Goal: Transaction & Acquisition: Book appointment/travel/reservation

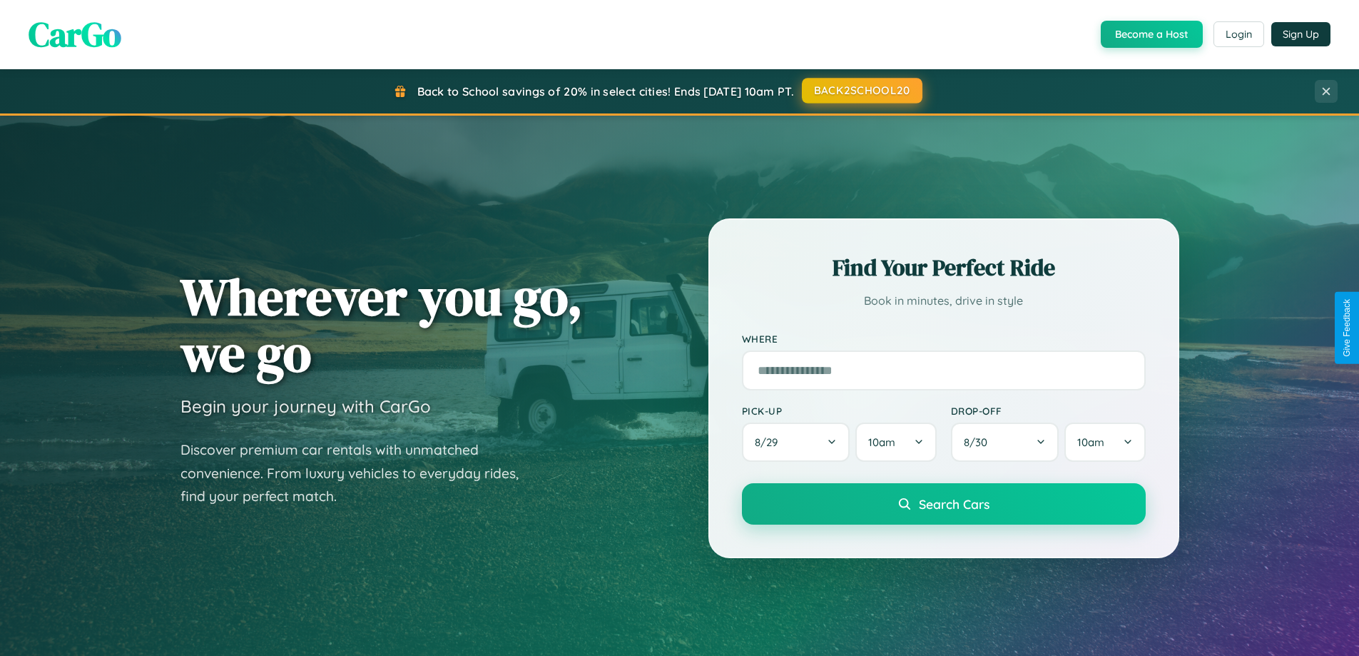
click at [861, 91] on button "BACK2SCHOOL20" at bounding box center [862, 91] width 121 height 26
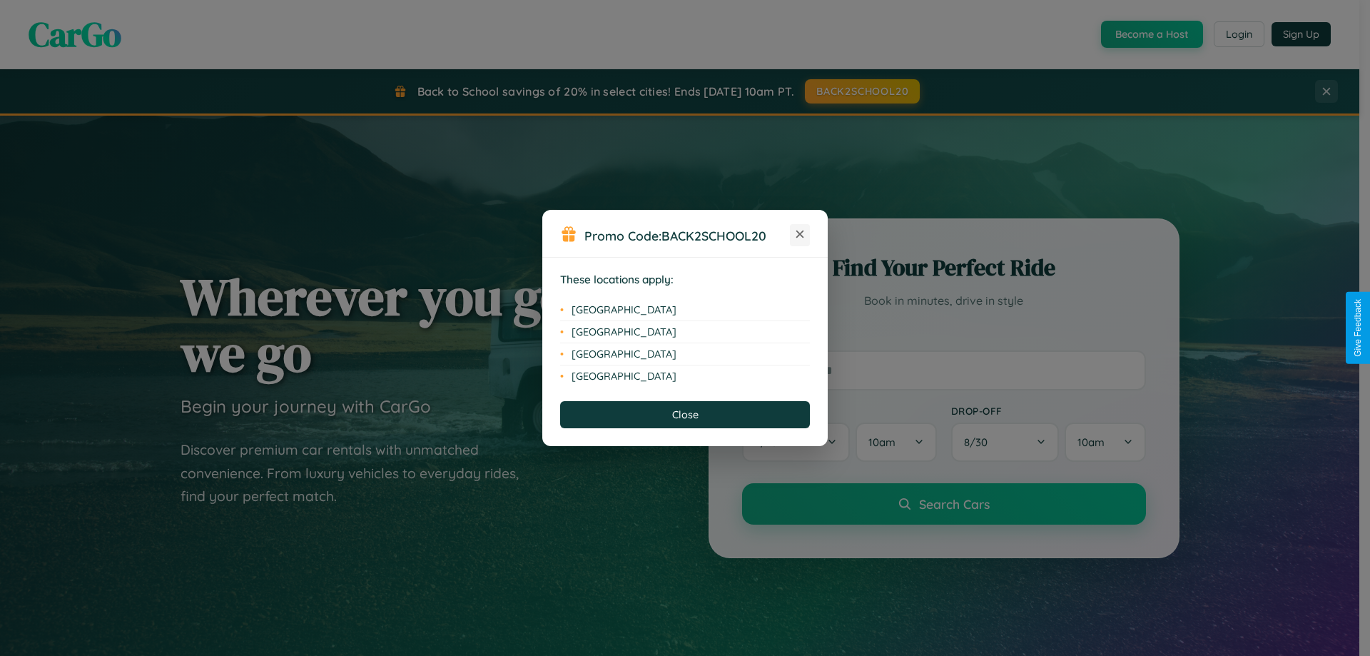
click at [800, 235] on icon at bounding box center [800, 234] width 8 height 8
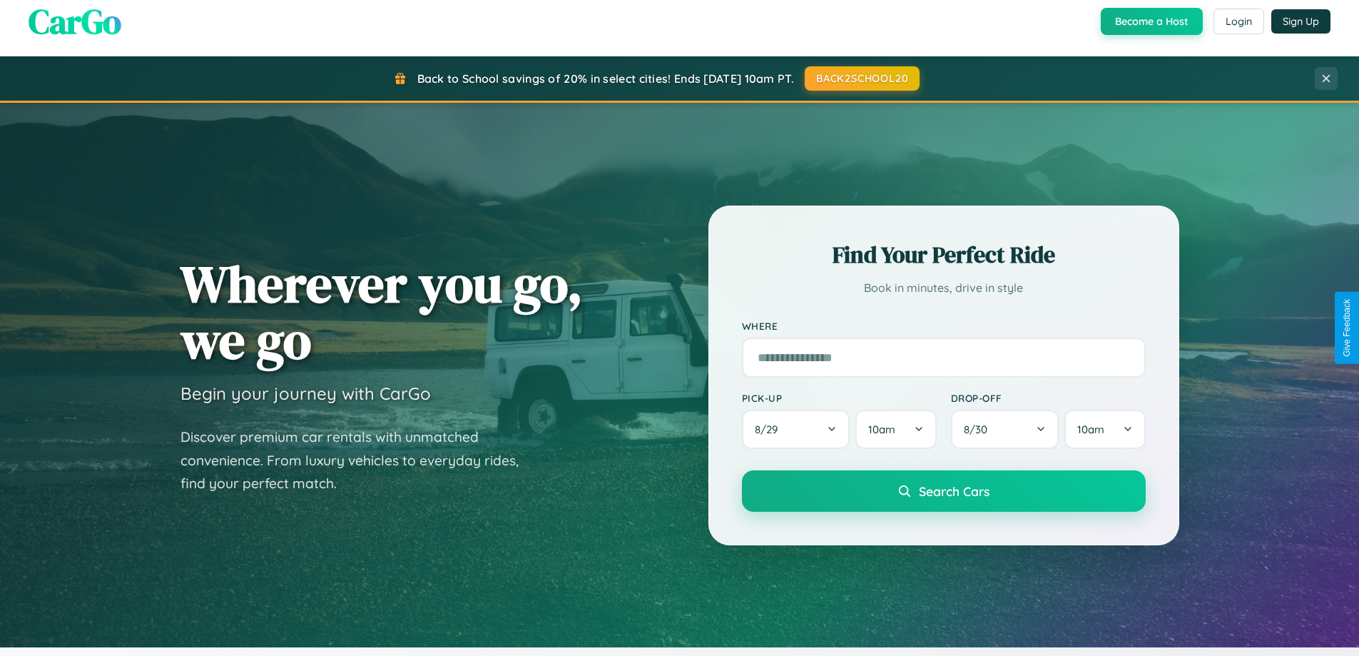
scroll to position [615, 0]
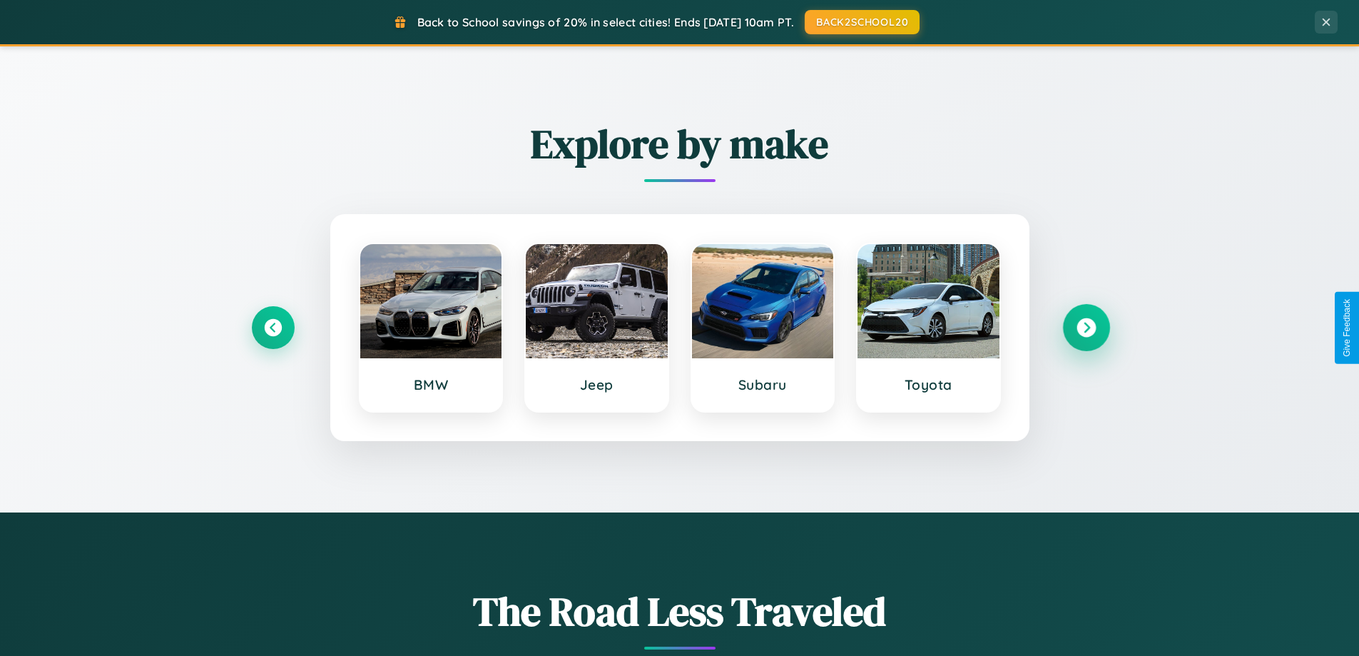
click at [1086, 327] on icon at bounding box center [1086, 327] width 19 height 19
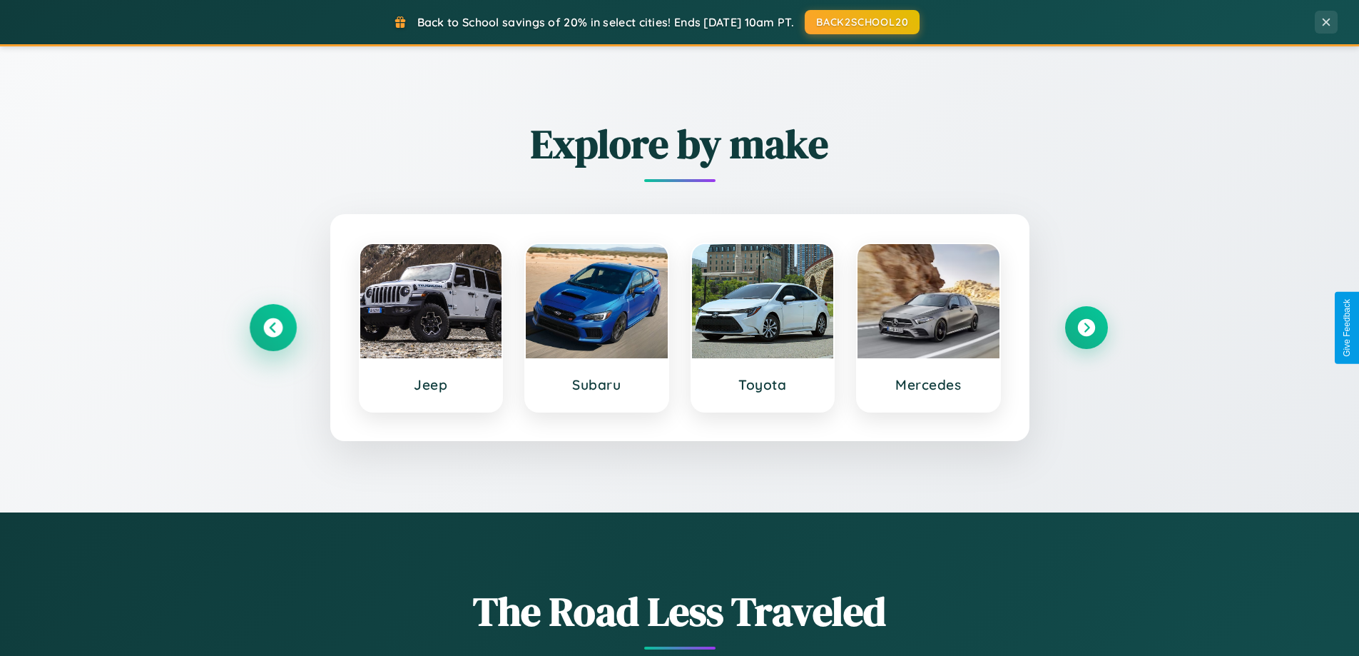
click at [273, 327] on icon at bounding box center [272, 327] width 19 height 19
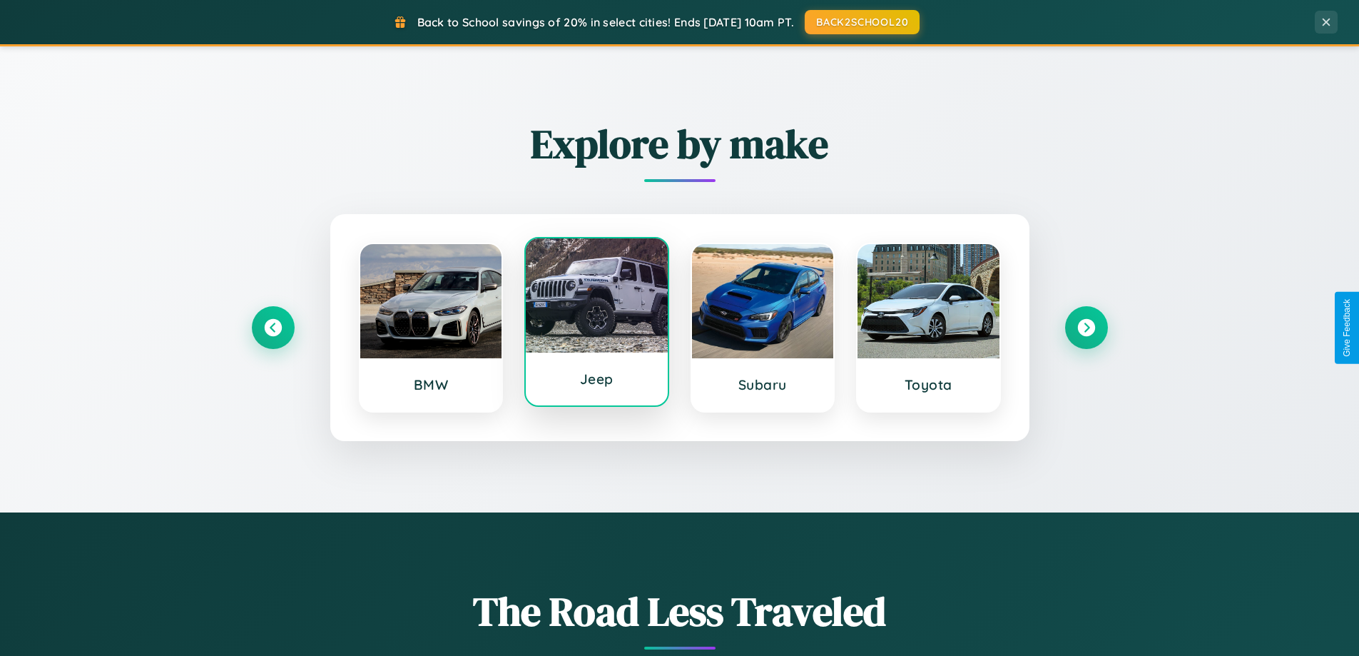
click at [596, 325] on div at bounding box center [597, 295] width 142 height 114
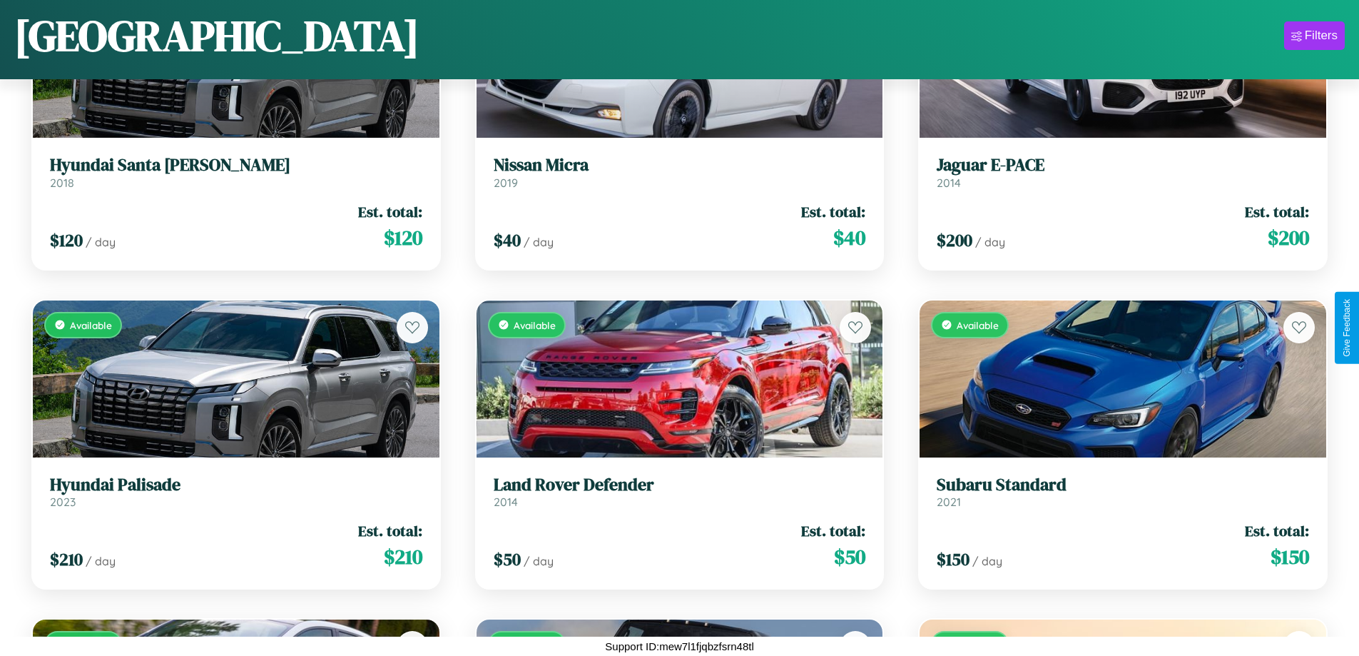
scroll to position [3715, 0]
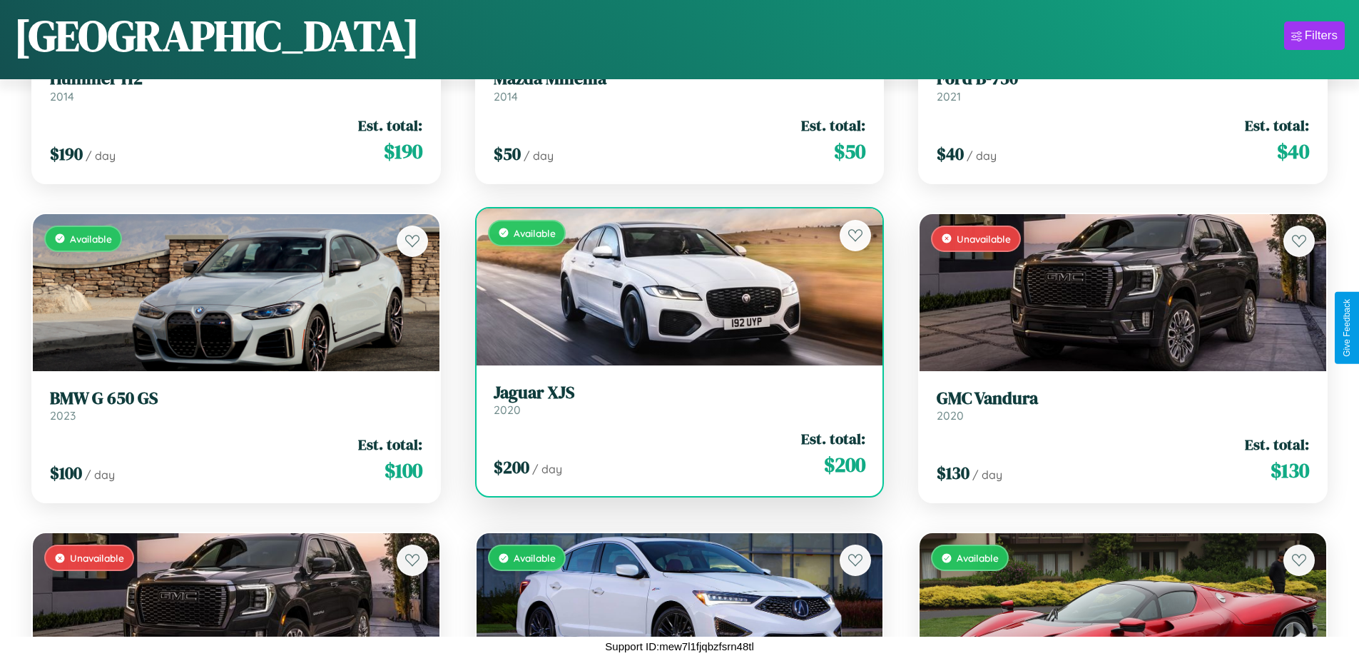
click at [673, 399] on h3 "Jaguar XJS" at bounding box center [680, 392] width 372 height 21
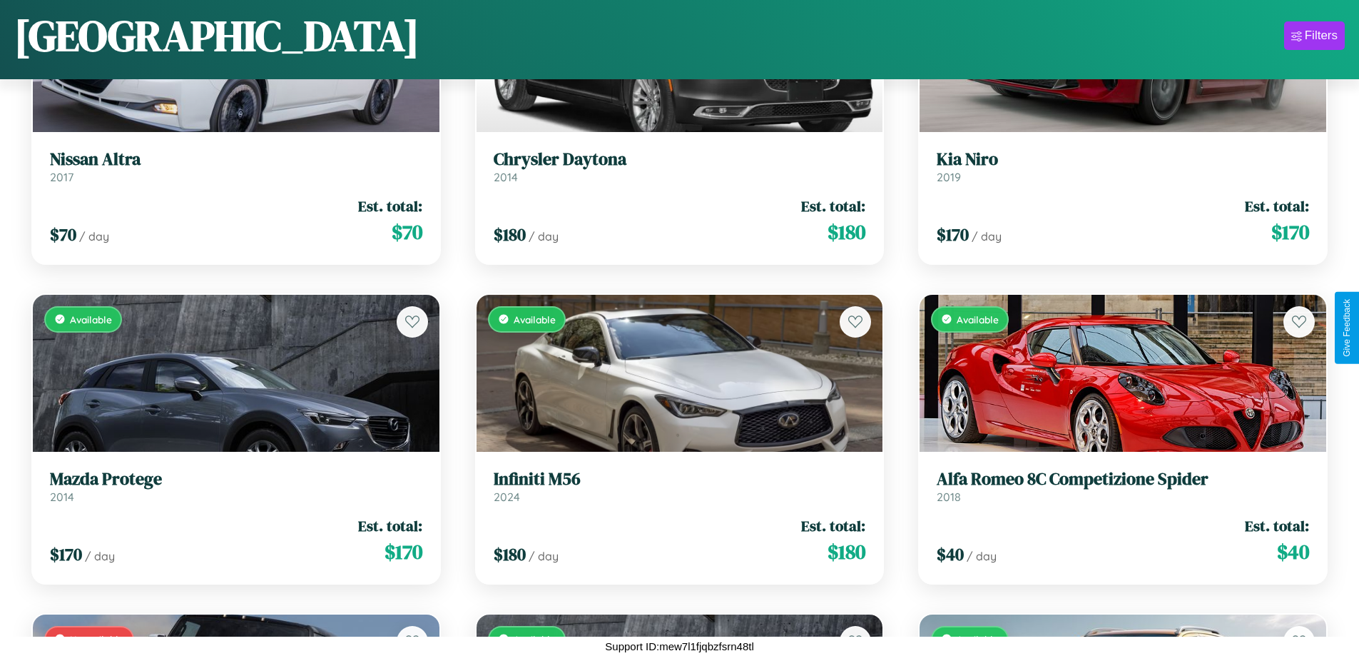
scroll to position [2757, 0]
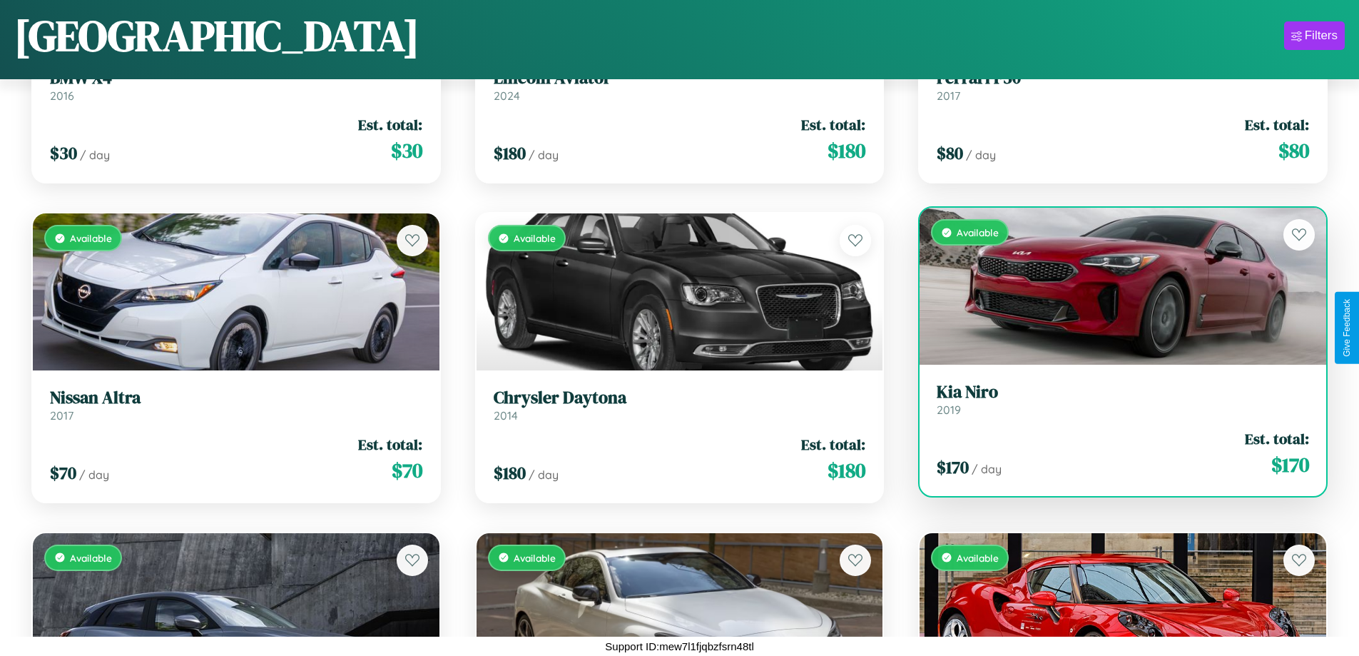
click at [1114, 290] on div "Available" at bounding box center [1123, 286] width 407 height 157
click at [1114, 286] on div "Available" at bounding box center [1123, 286] width 407 height 157
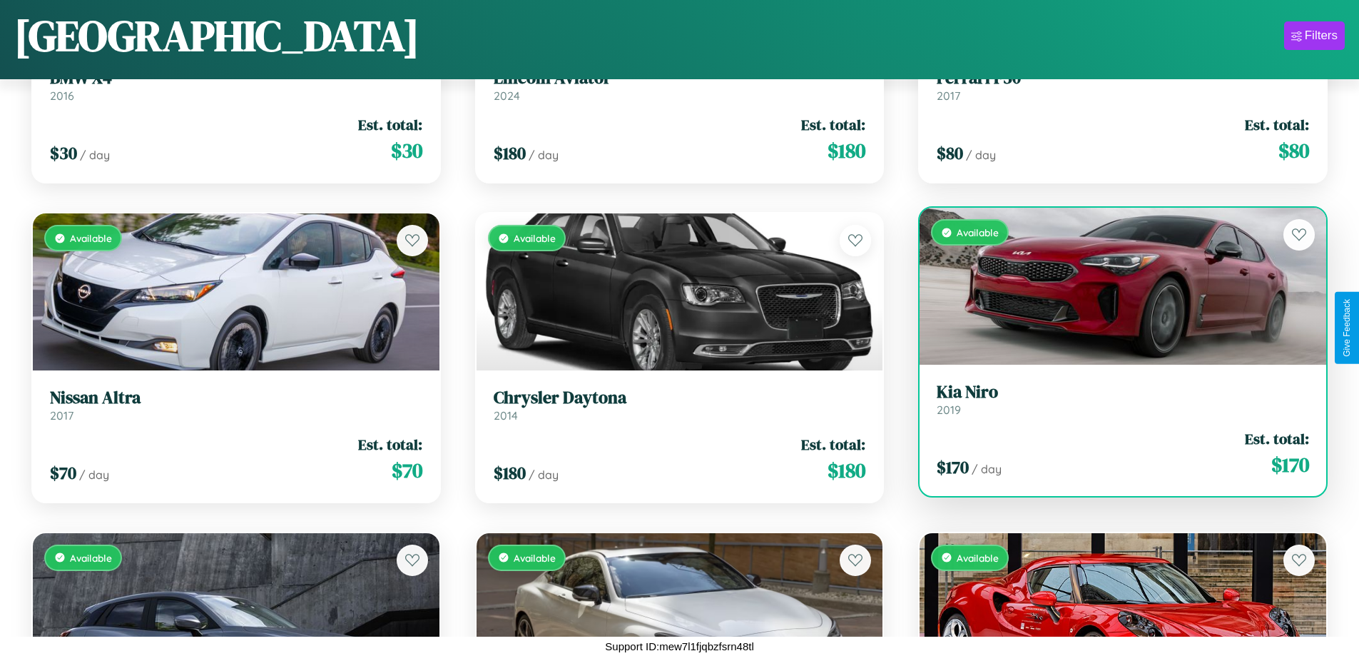
click at [1114, 286] on div "Available" at bounding box center [1123, 286] width 407 height 157
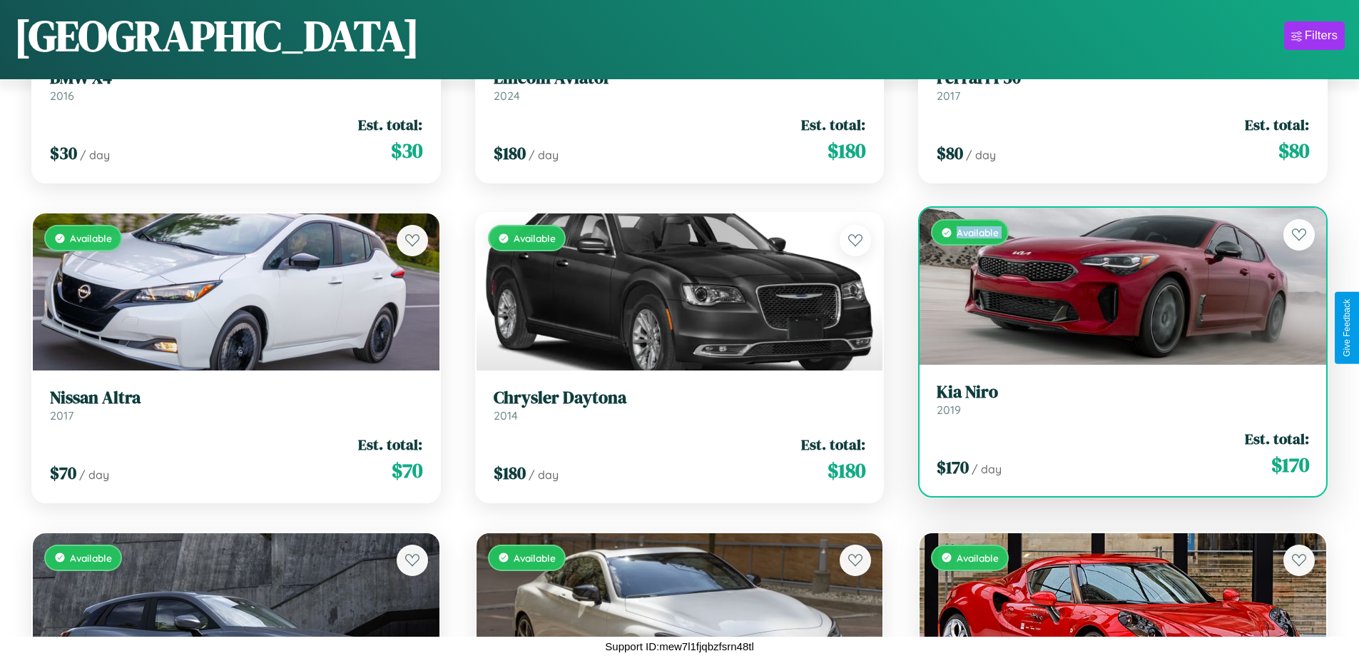
click at [1114, 286] on div "Available" at bounding box center [1123, 286] width 407 height 157
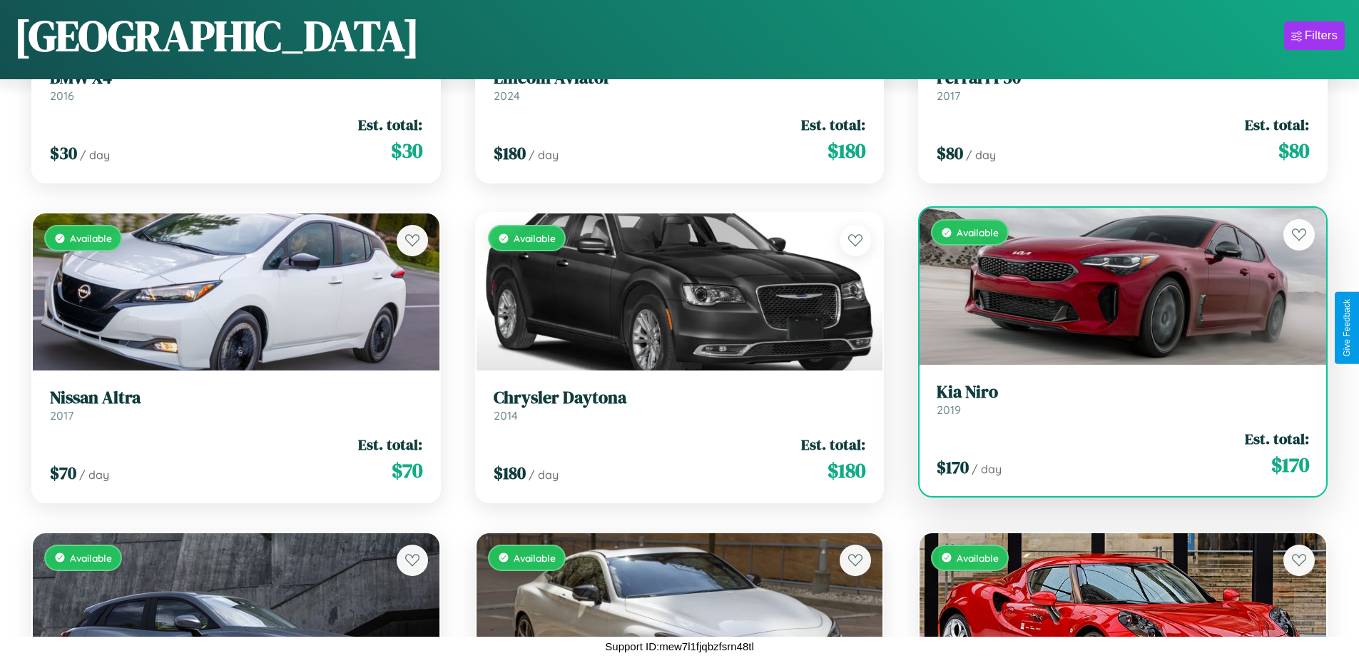
click at [1114, 286] on div "Available" at bounding box center [1123, 286] width 407 height 157
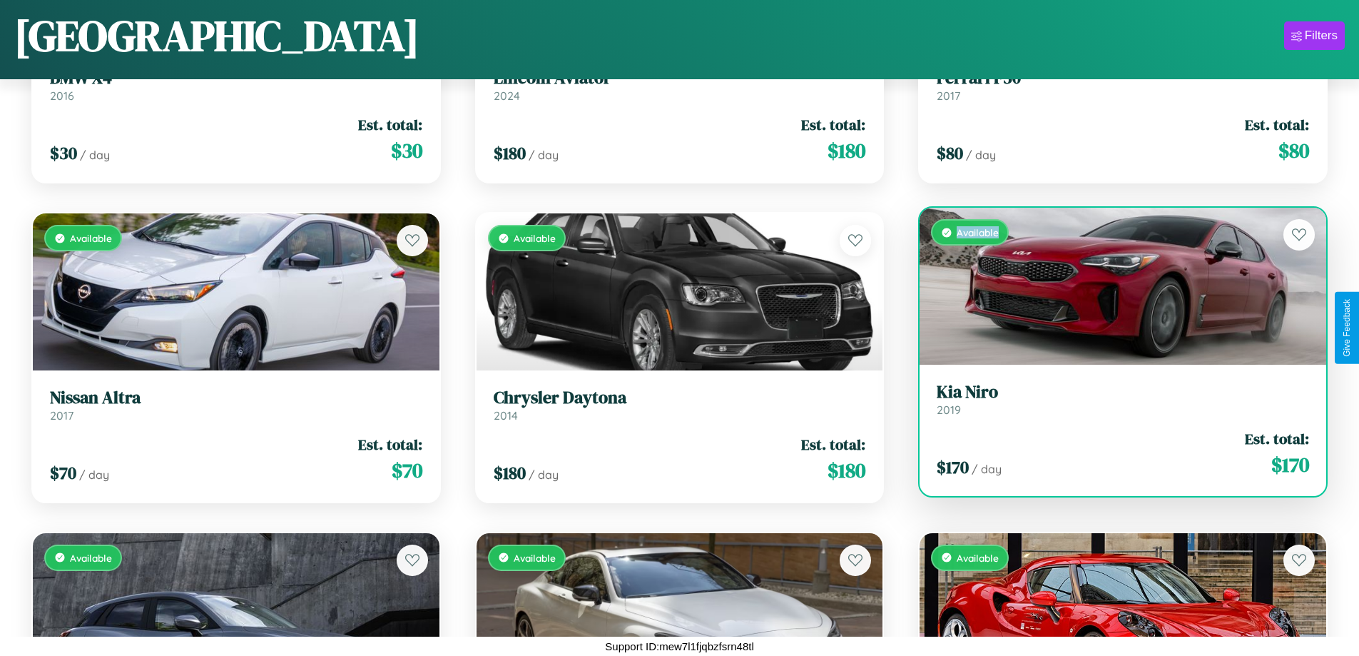
click at [1114, 286] on div "Available" at bounding box center [1123, 286] width 407 height 157
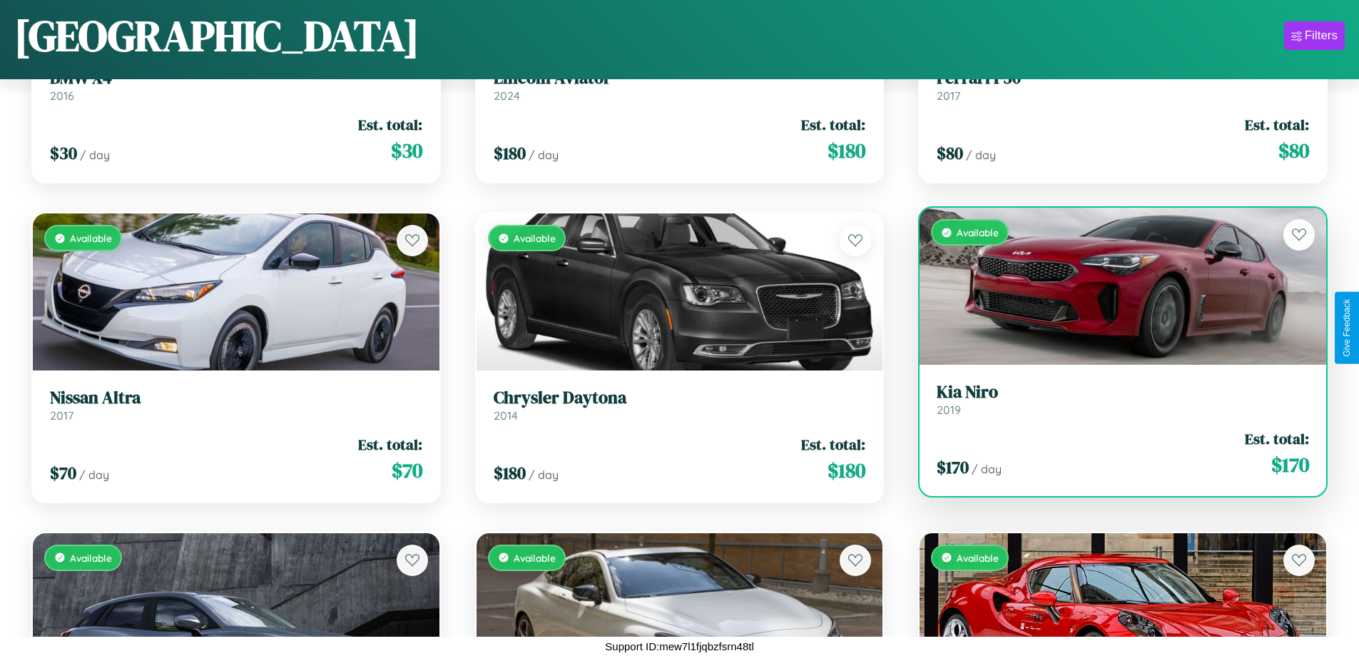
click at [1114, 399] on h3 "Kia Niro" at bounding box center [1123, 392] width 372 height 21
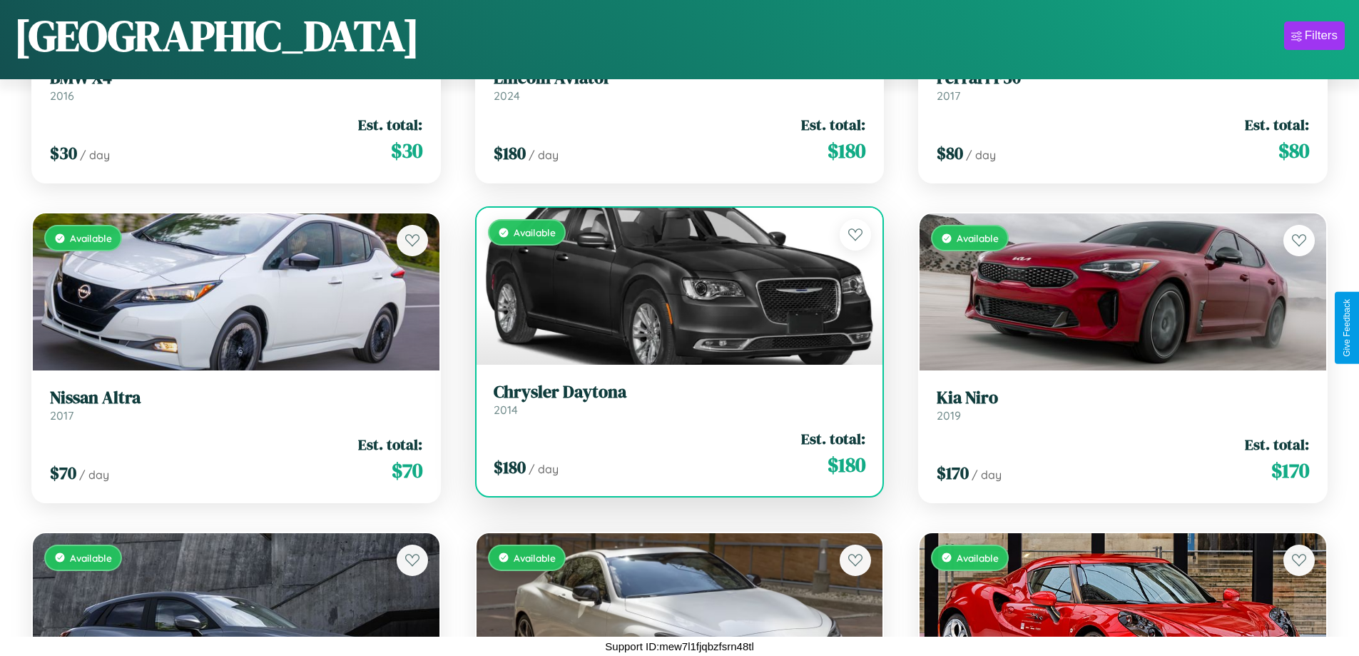
scroll to position [3395, 0]
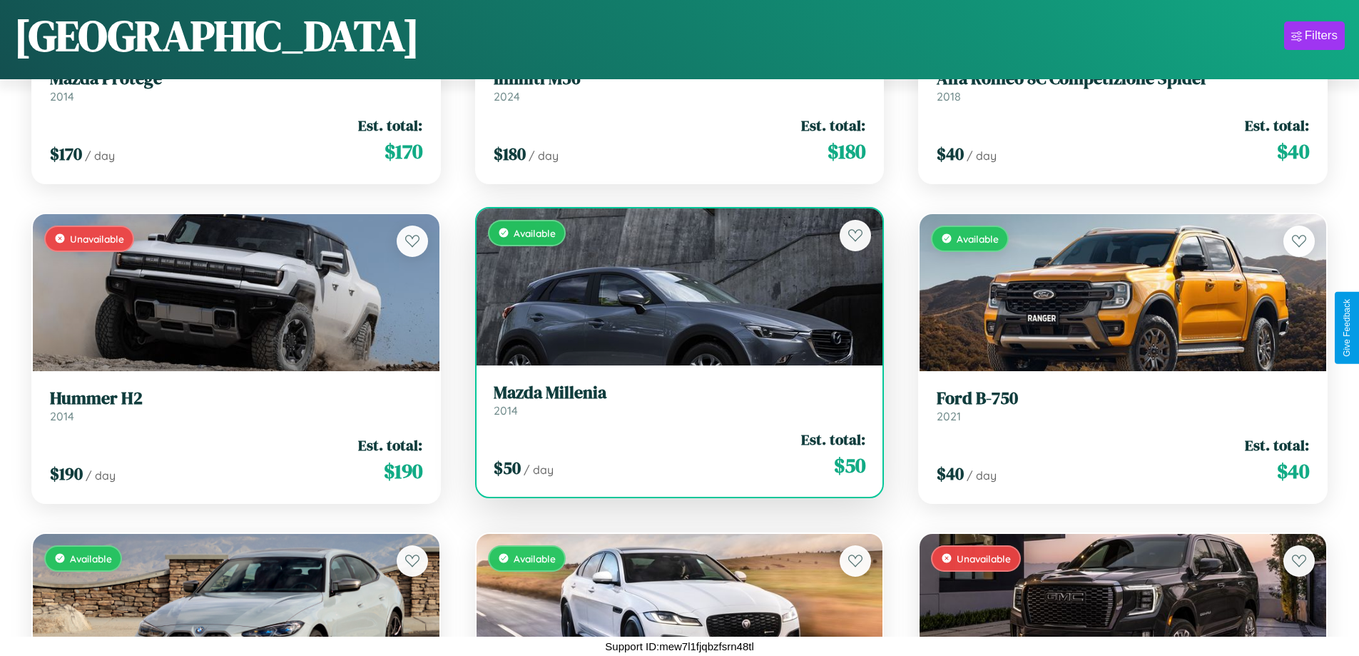
click at [673, 400] on h3 "Mazda Millenia" at bounding box center [680, 392] width 372 height 21
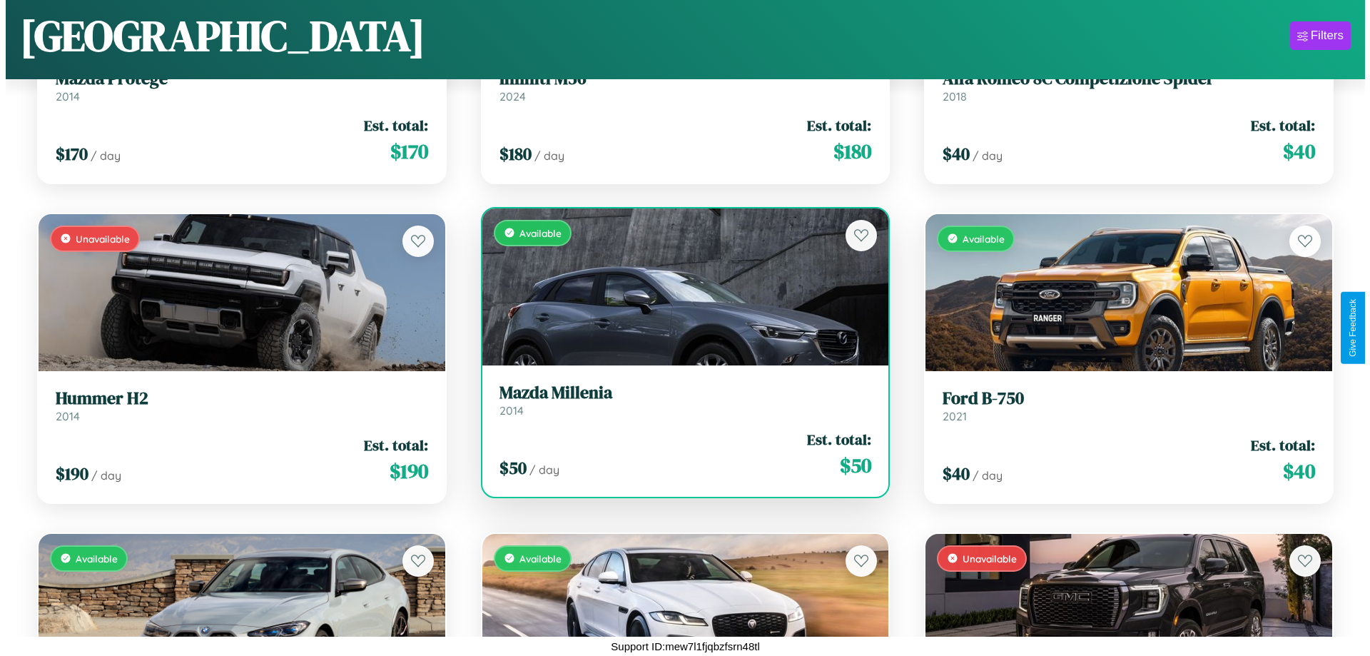
scroll to position [0, 0]
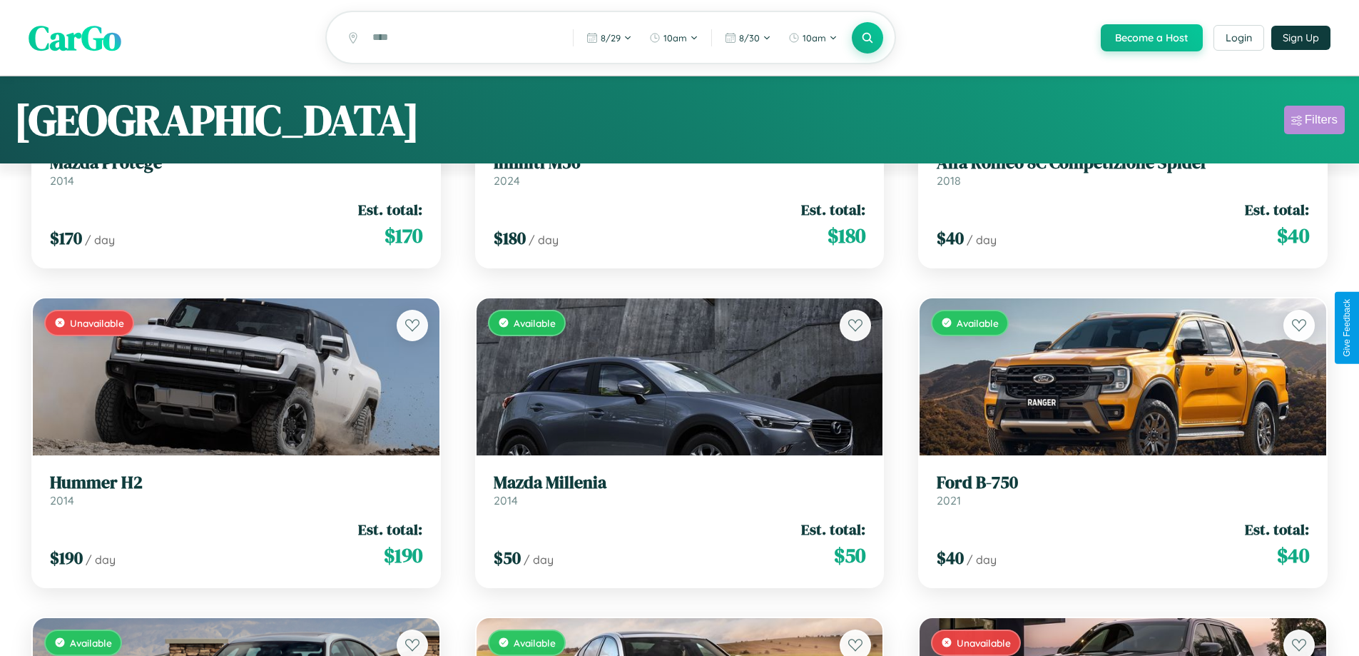
click at [1314, 122] on div "Filters" at bounding box center [1321, 120] width 33 height 14
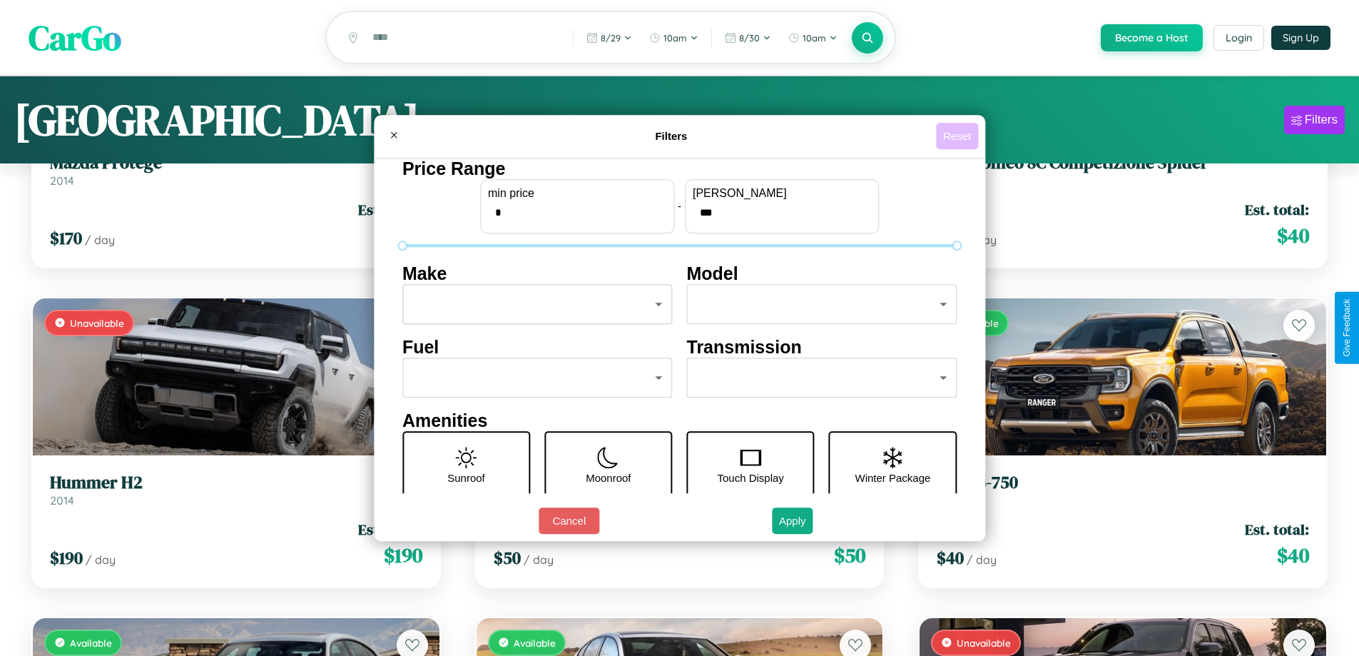
click at [959, 136] on button "Reset" at bounding box center [957, 136] width 42 height 26
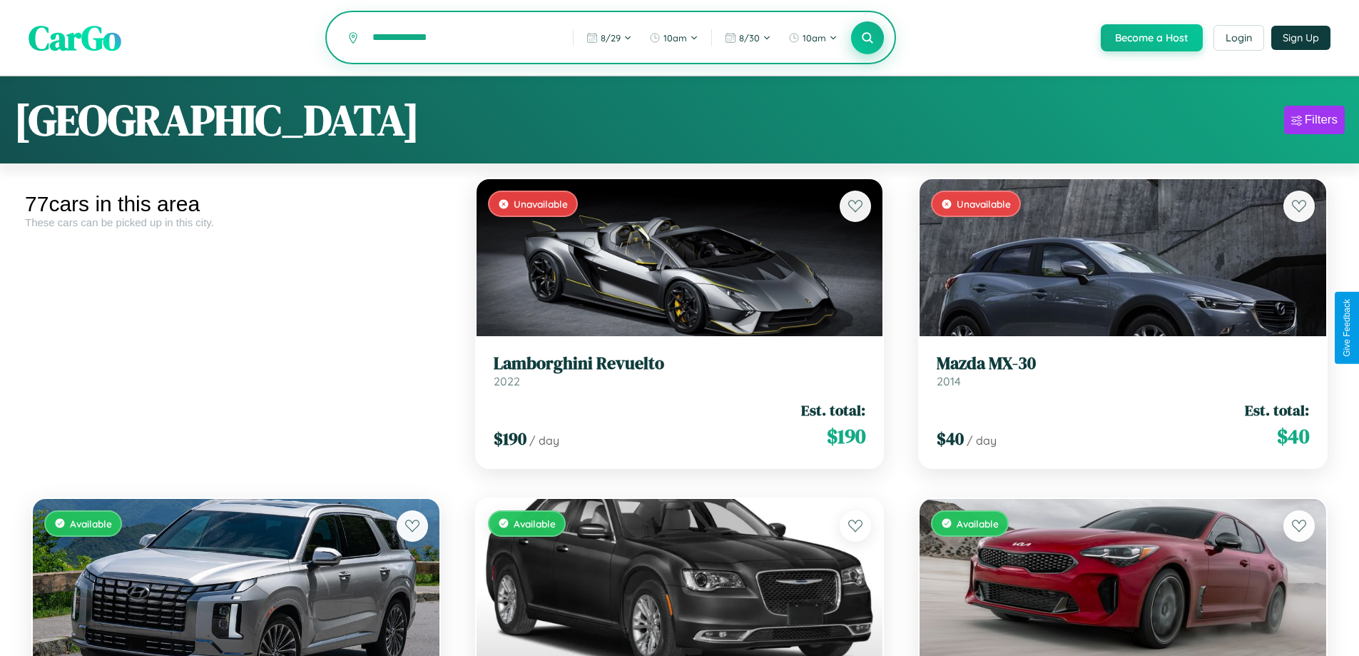
type input "**********"
click at [867, 39] on icon at bounding box center [868, 38] width 14 height 14
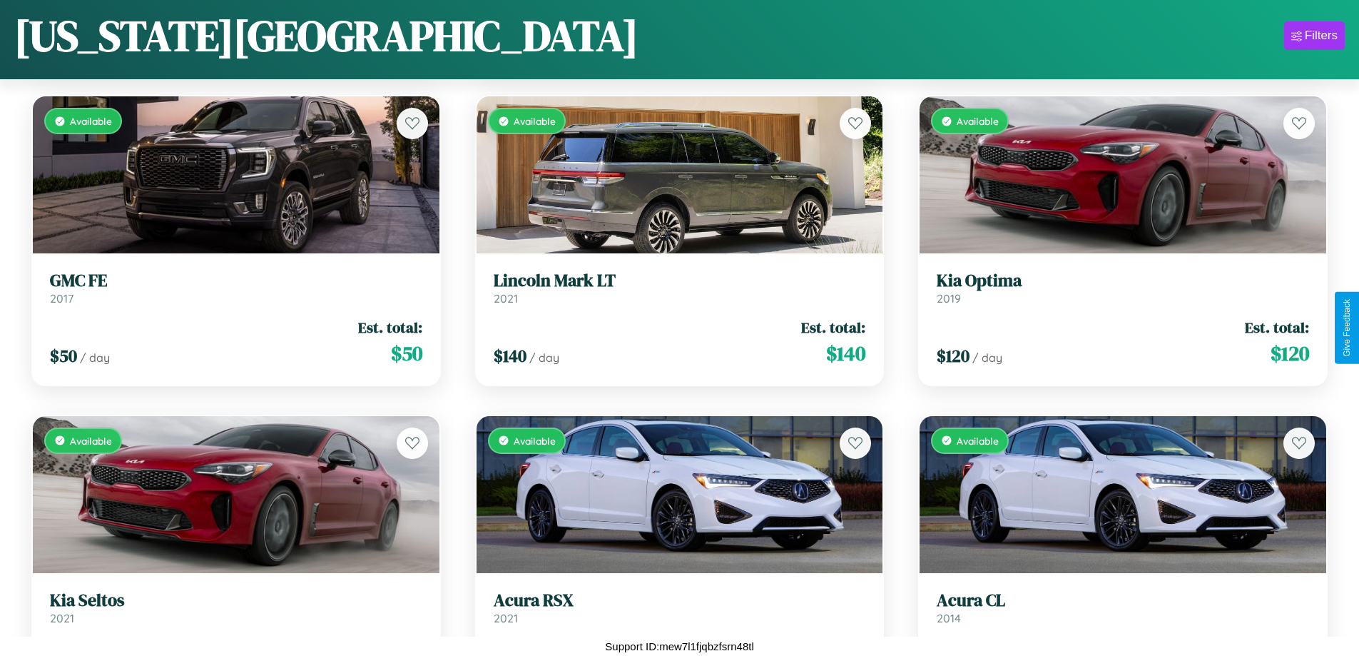
scroll to position [5312, 0]
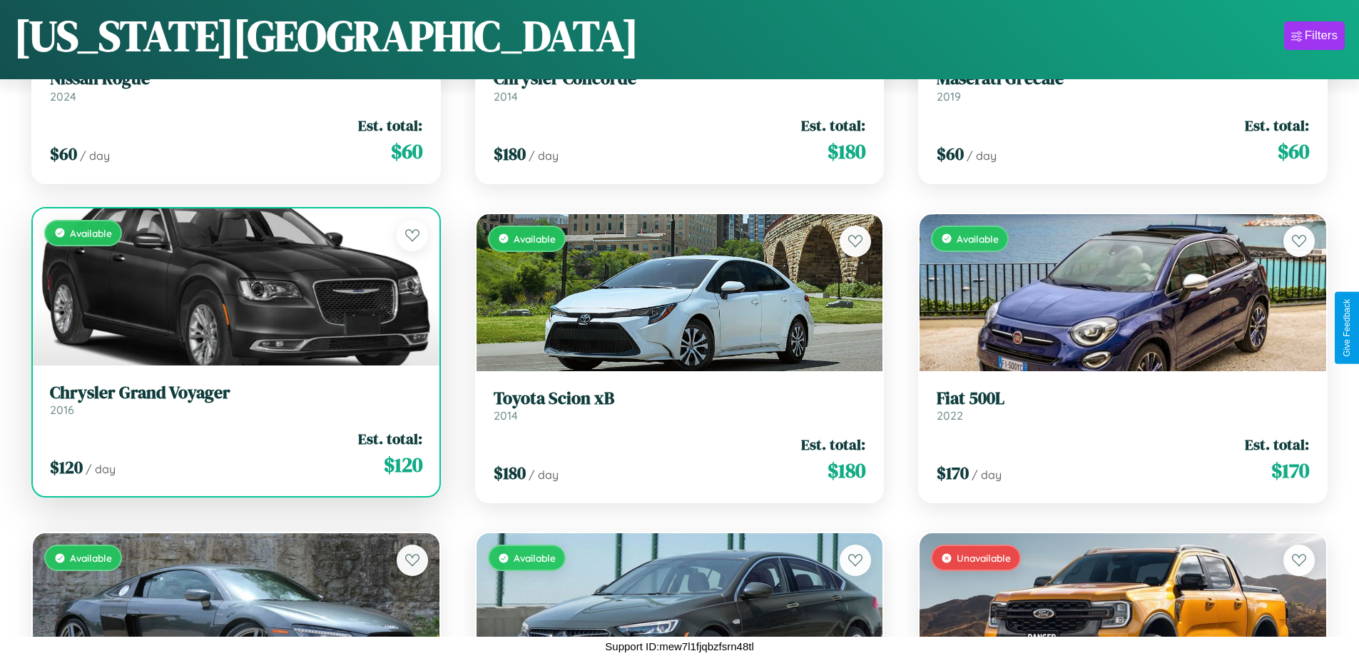
click at [234, 454] on div "$ 120 / day Est. total: $ 120" at bounding box center [236, 453] width 372 height 51
click at [234, 453] on div "$ 120 / day Est. total: $ 120" at bounding box center [236, 453] width 372 height 51
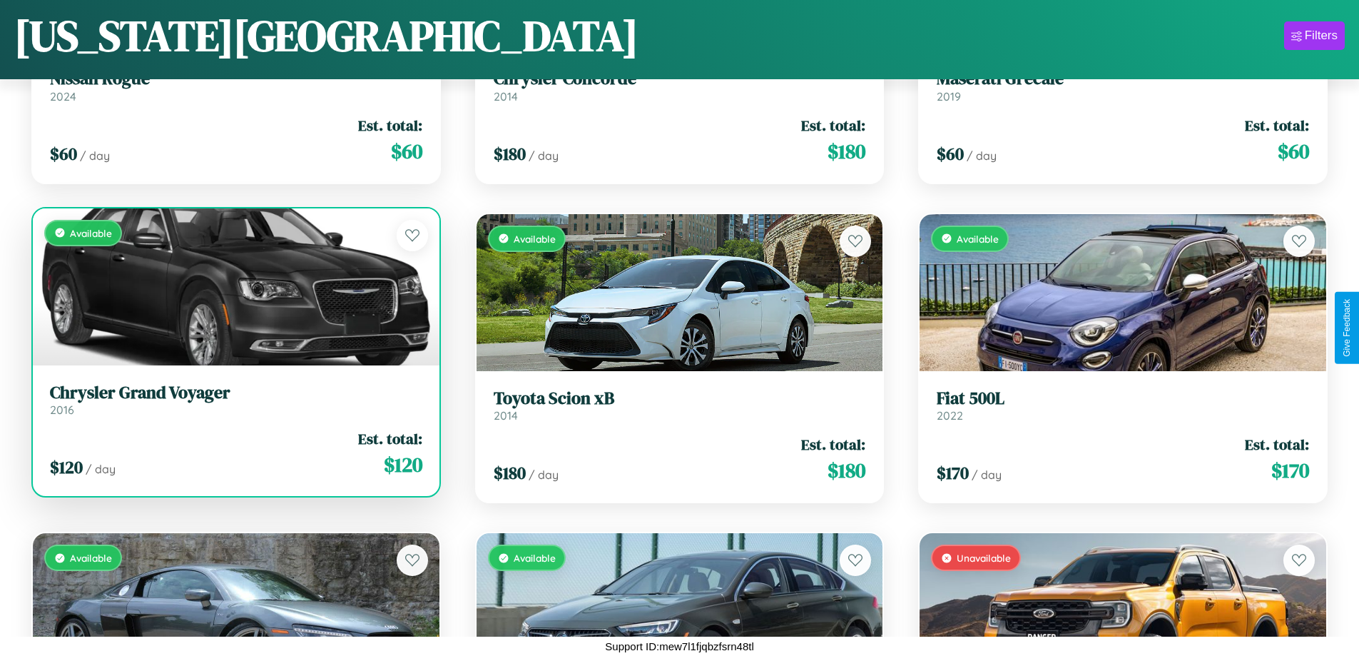
click at [234, 453] on div "$ 120 / day Est. total: $ 120" at bounding box center [236, 453] width 372 height 51
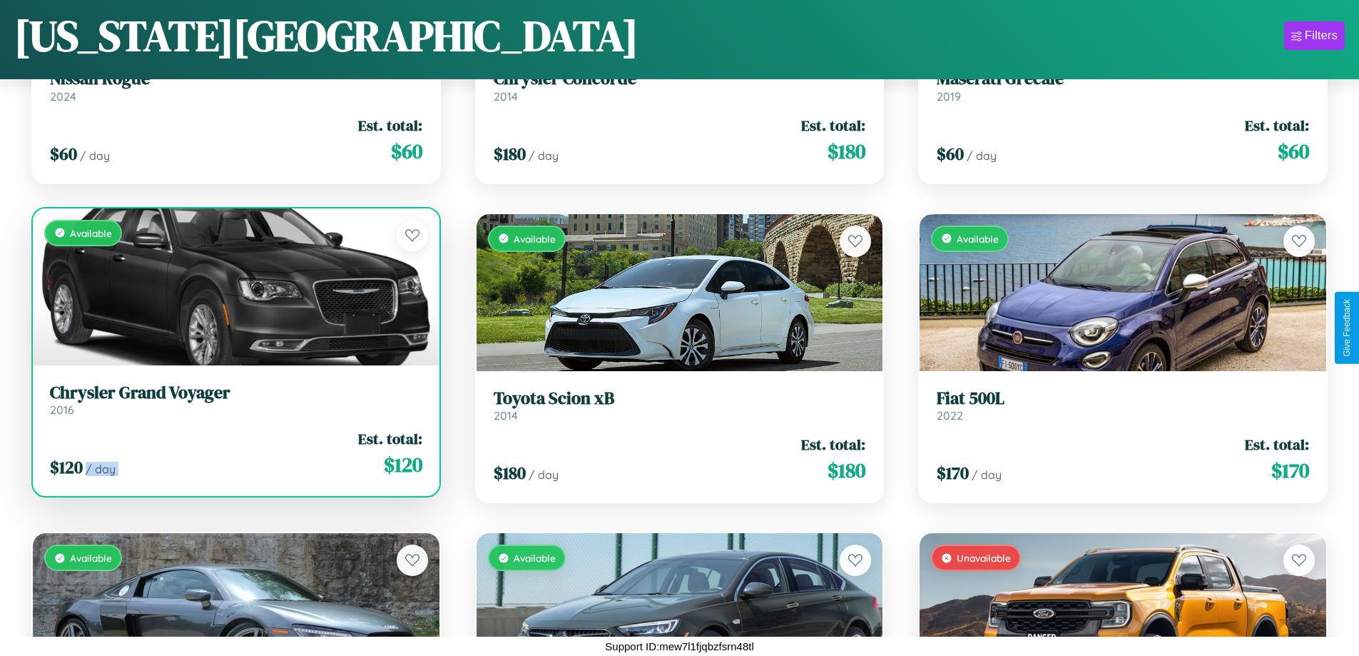
click at [234, 453] on div "$ 120 / day Est. total: $ 120" at bounding box center [236, 453] width 372 height 51
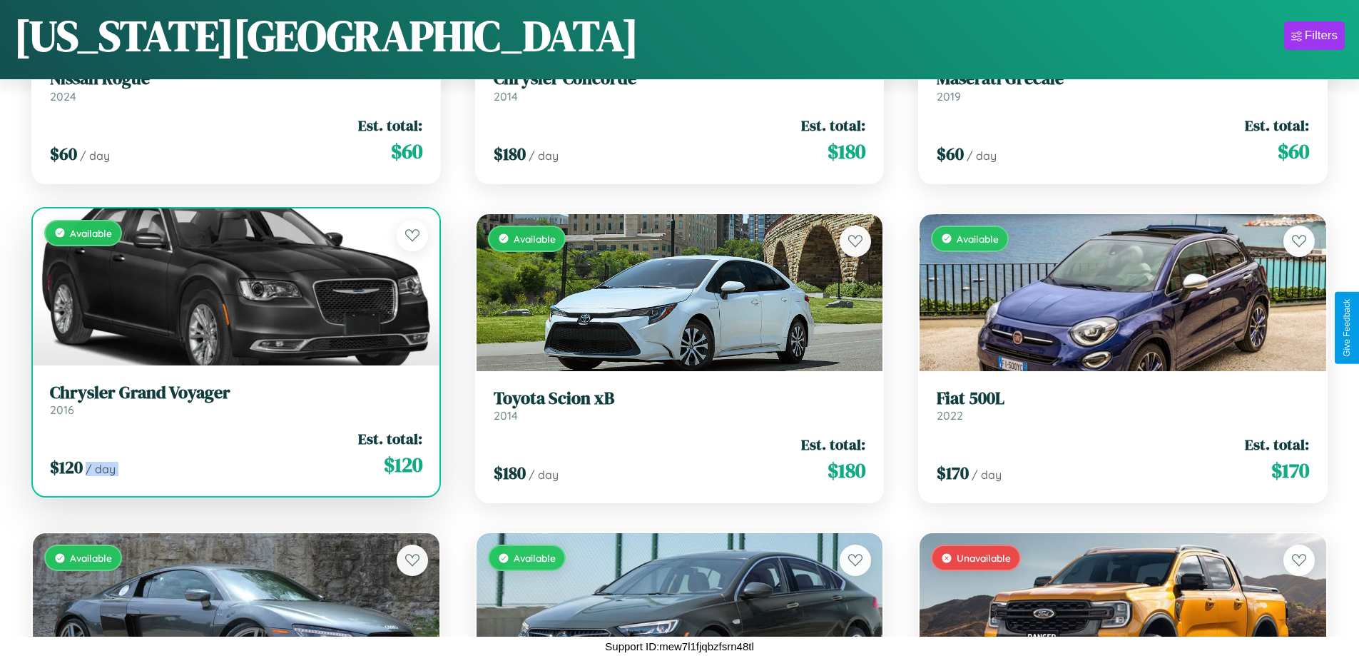
click at [234, 453] on div "$ 120 / day Est. total: $ 120" at bounding box center [236, 453] width 372 height 51
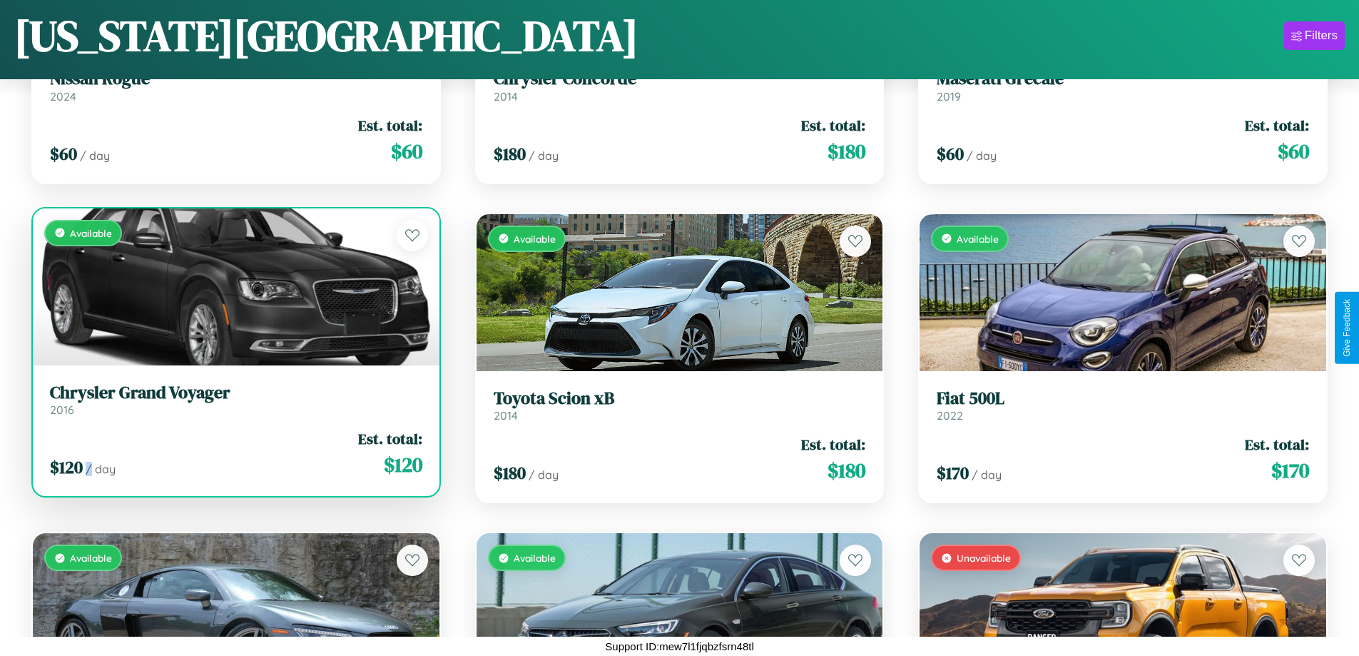
click at [234, 453] on div "$ 120 / day Est. total: $ 120" at bounding box center [236, 453] width 372 height 51
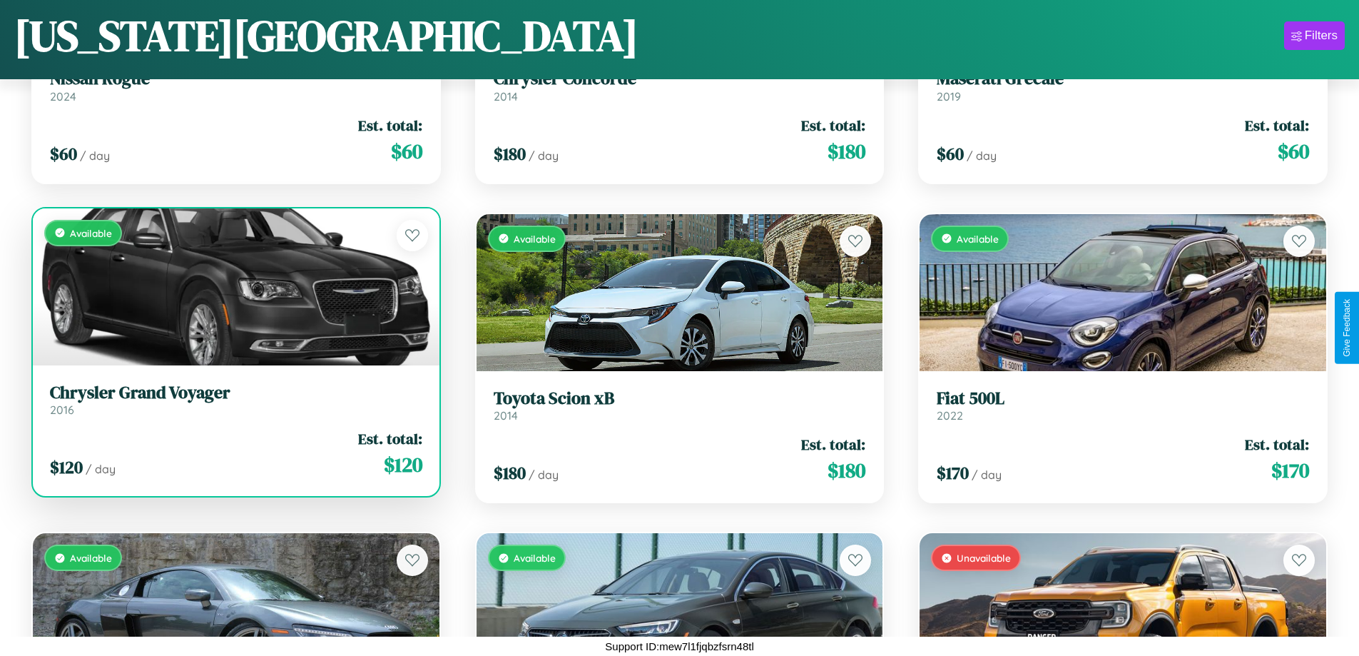
click at [234, 399] on h3 "Chrysler Grand Voyager" at bounding box center [236, 392] width 372 height 21
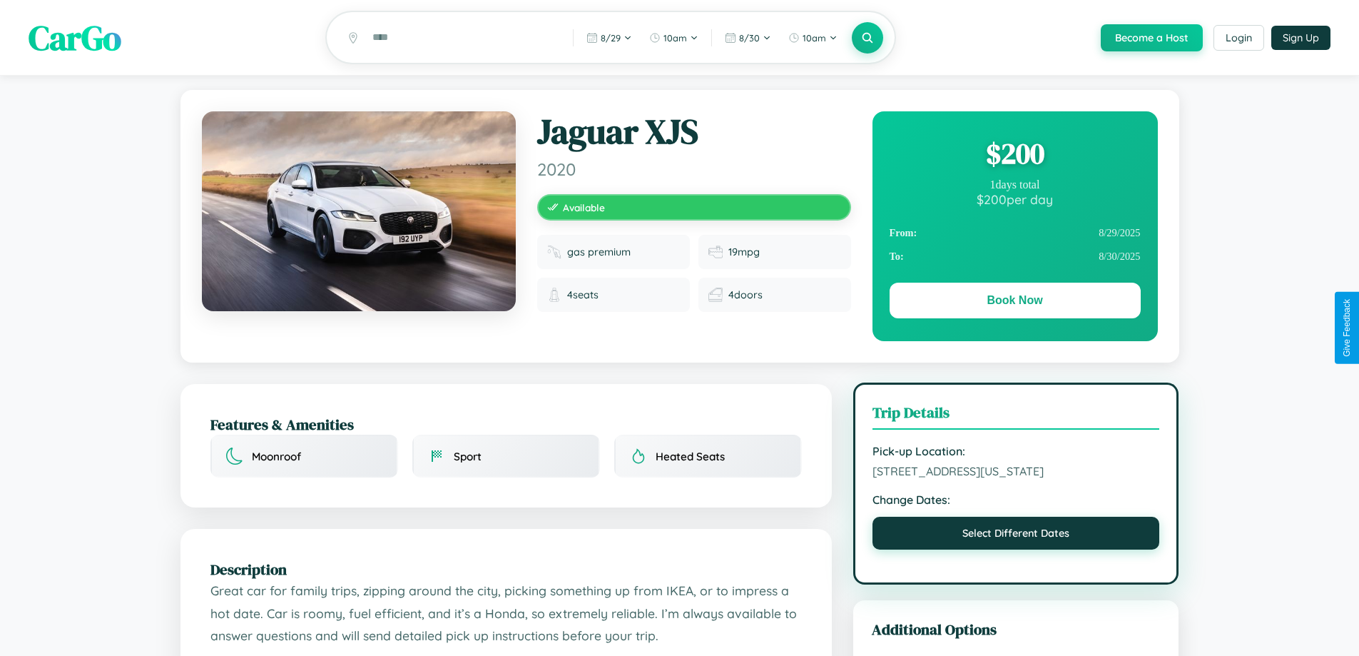
click at [1016, 549] on button "Select Different Dates" at bounding box center [1017, 533] width 288 height 33
select select "*"
select select "****"
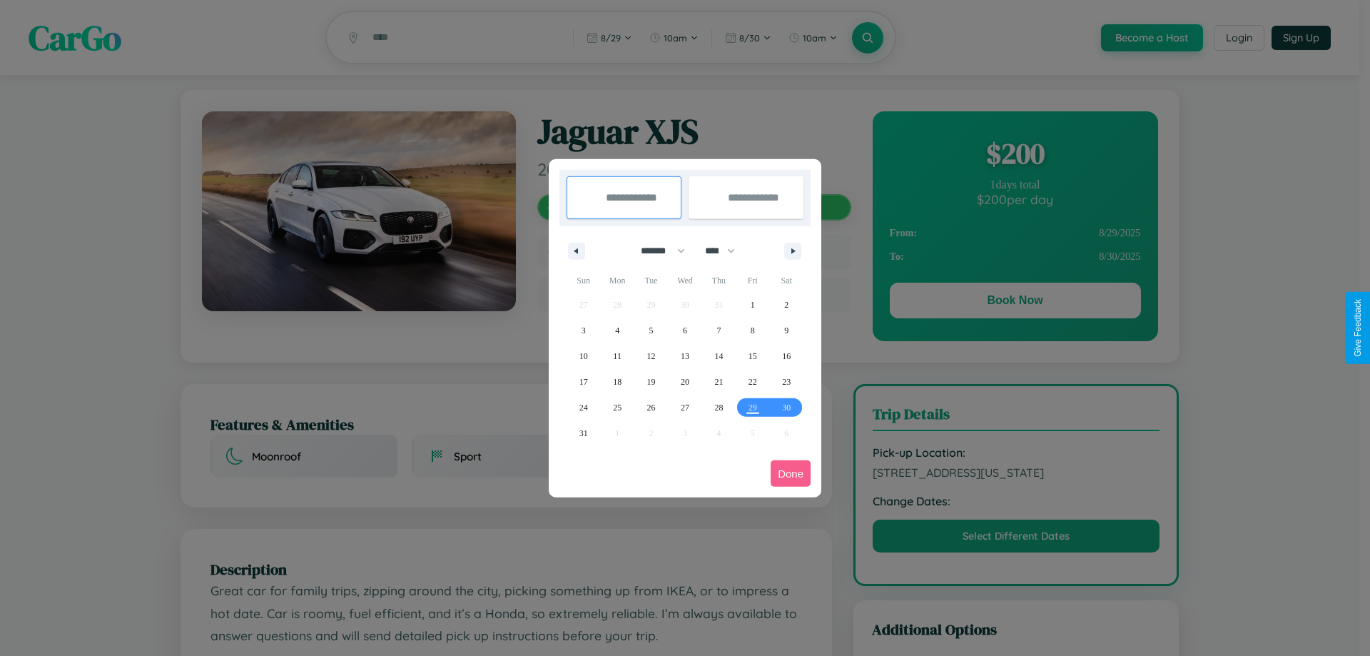
drag, startPoint x: 656, startPoint y: 250, endPoint x: 685, endPoint y: 286, distance: 45.7
click at [656, 250] on select "******* ******** ***** ***** *** **** **** ****** ********* ******* ******** **…" at bounding box center [660, 251] width 61 height 24
select select "**"
click at [684, 407] on span "26" at bounding box center [685, 408] width 9 height 26
type input "**********"
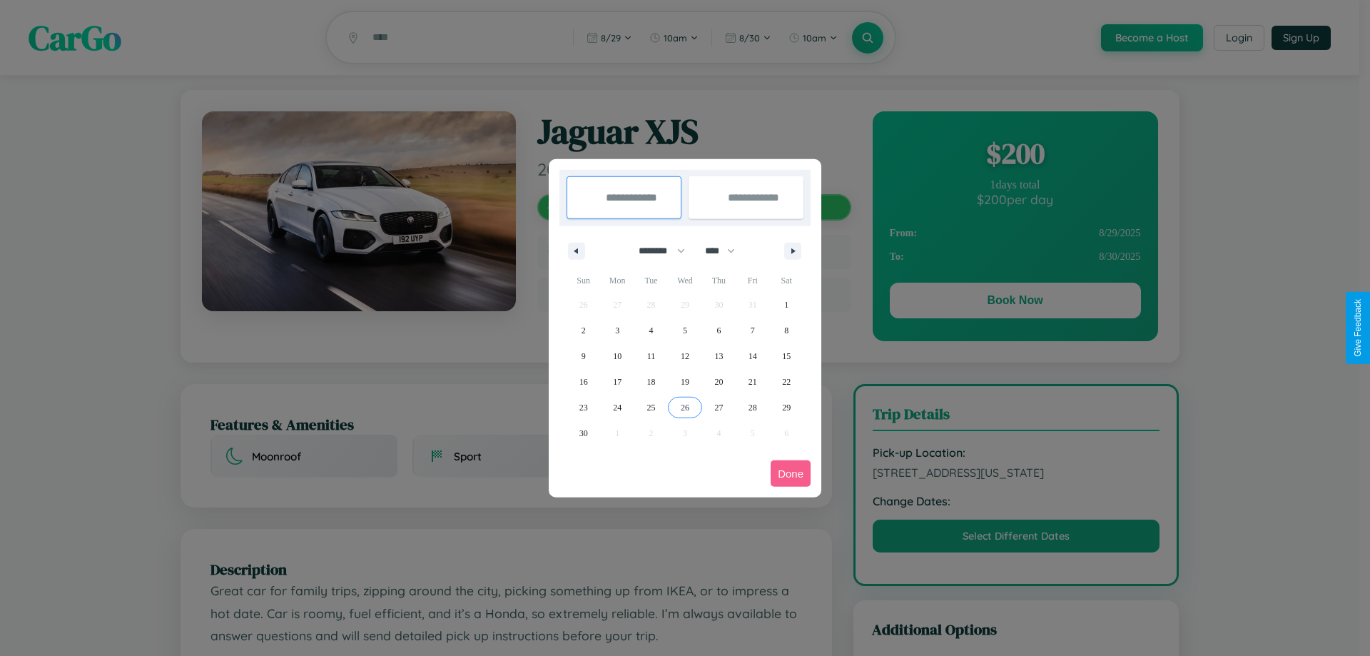
type input "**********"
click at [793, 250] on icon "button" at bounding box center [795, 251] width 7 height 6
select select "**"
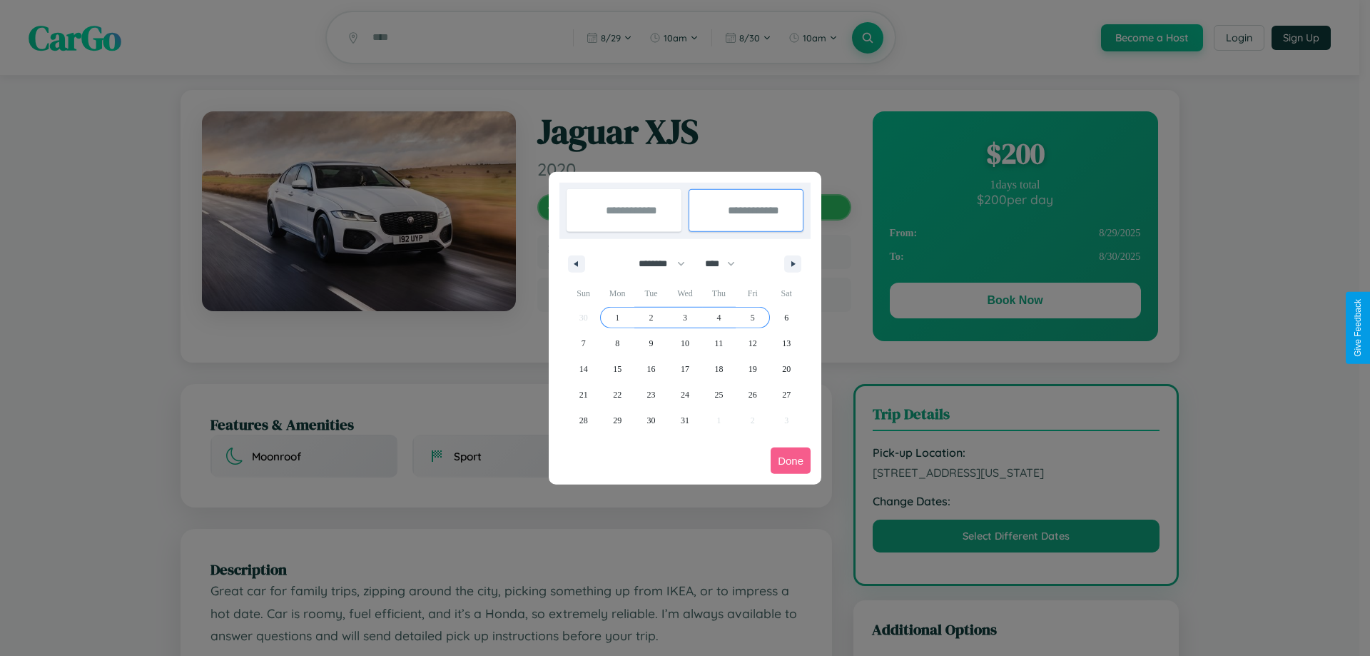
click at [752, 317] on span "5" at bounding box center [753, 318] width 4 height 26
type input "**********"
select select "**"
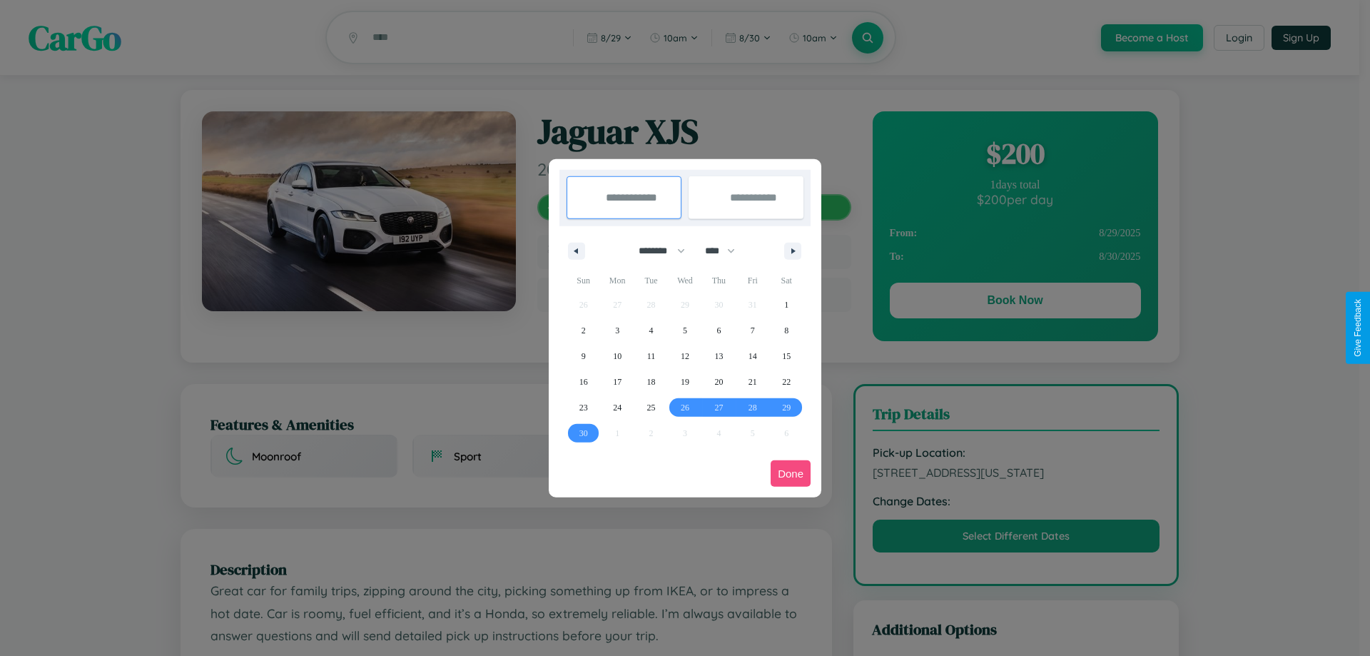
click at [790, 473] on button "Done" at bounding box center [790, 473] width 40 height 26
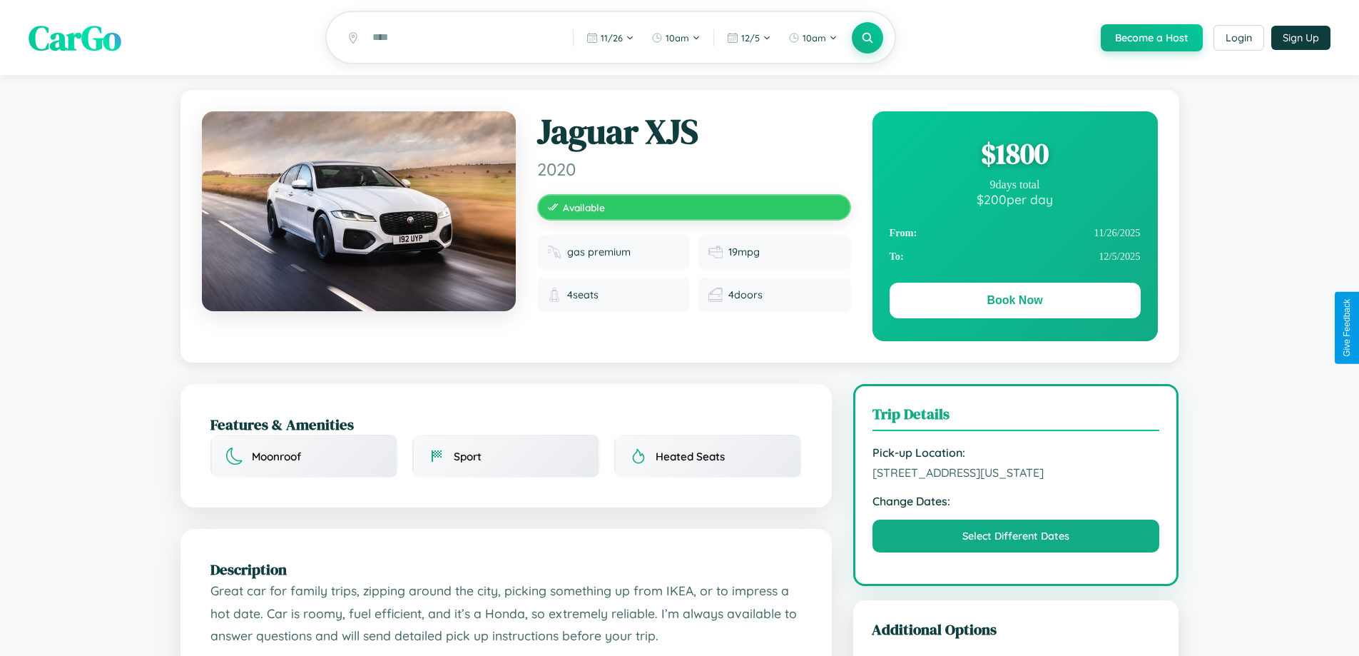
click at [1014, 156] on div "$ 1800" at bounding box center [1015, 153] width 251 height 39
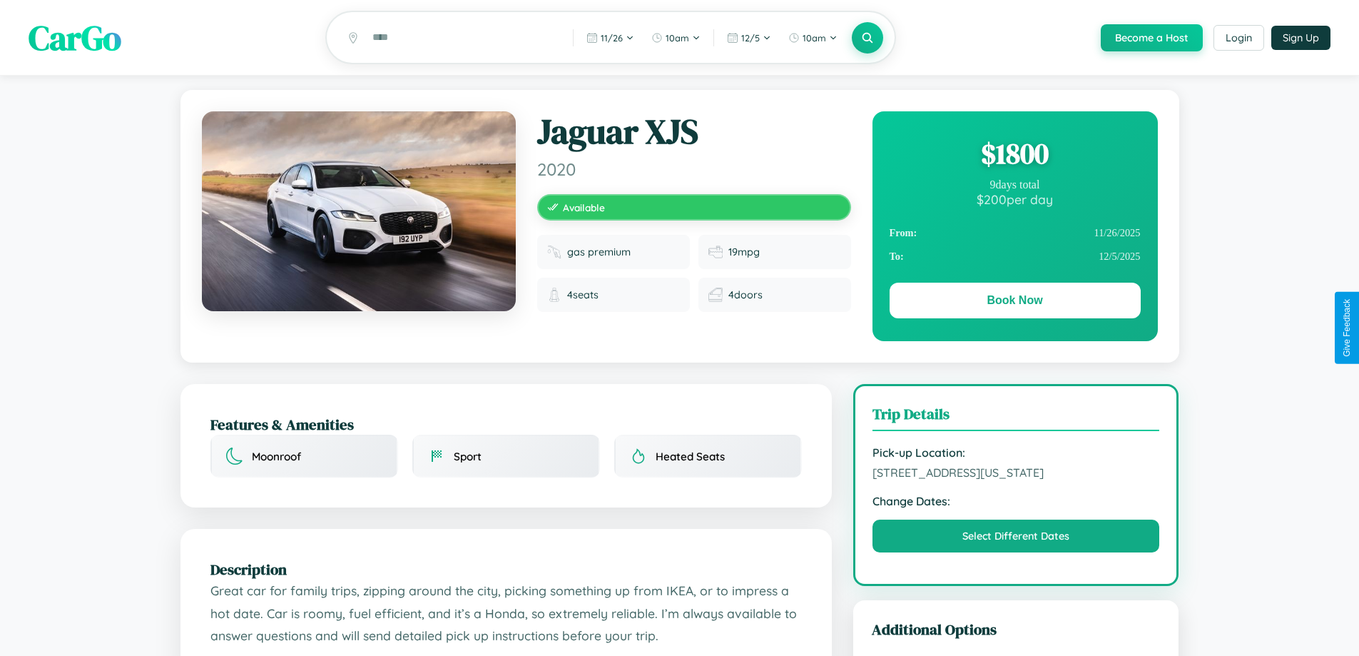
click at [1014, 156] on div "$ 1800" at bounding box center [1015, 153] width 251 height 39
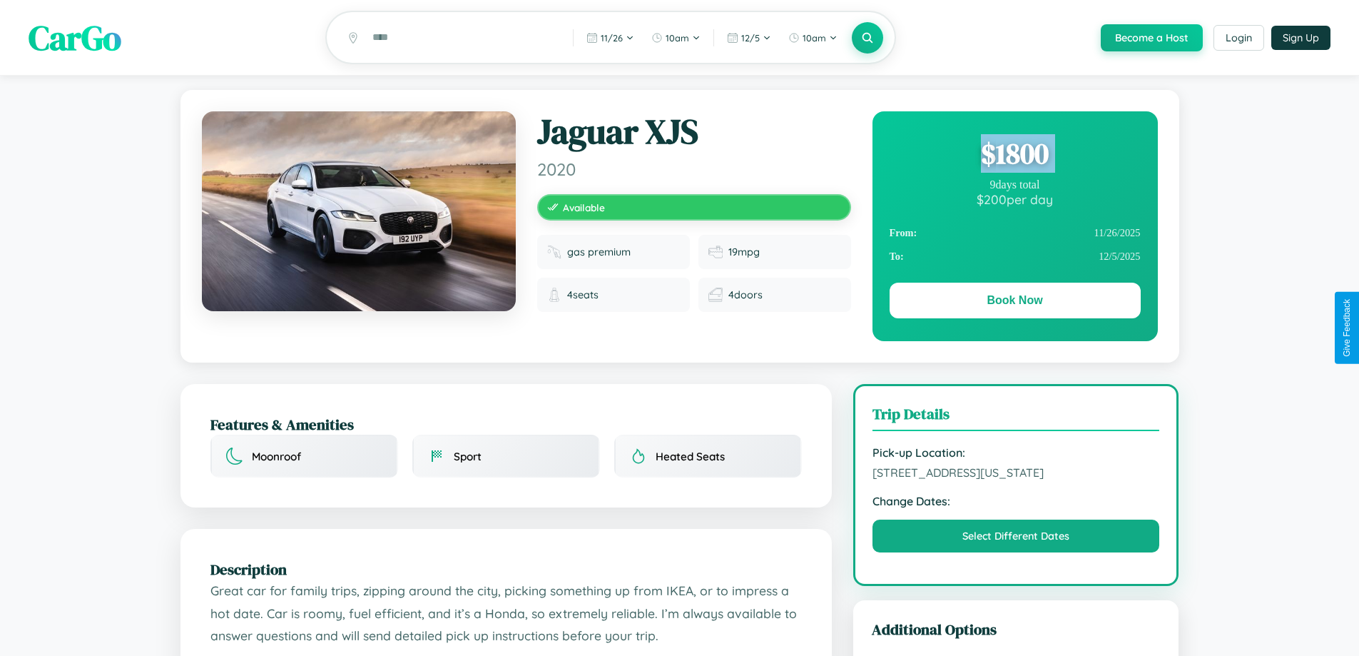
click at [1014, 156] on div "$ 1800" at bounding box center [1015, 153] width 251 height 39
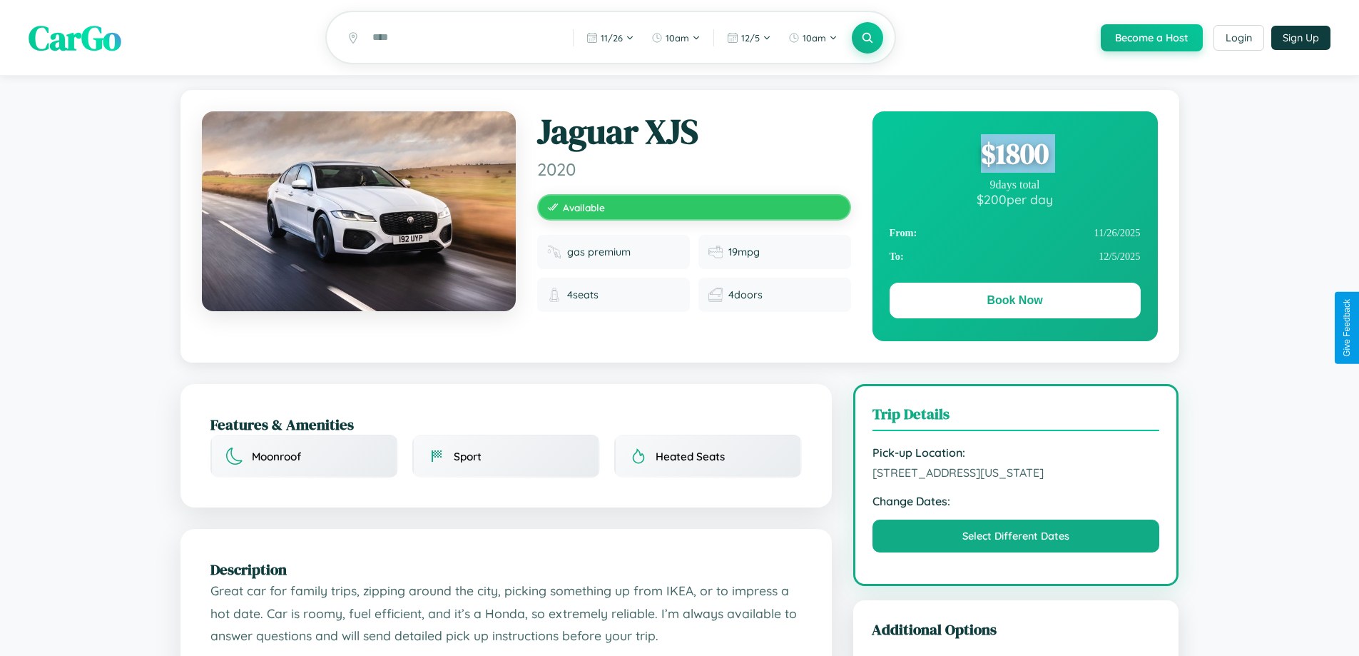
click at [1014, 156] on div "$ 1800" at bounding box center [1015, 153] width 251 height 39
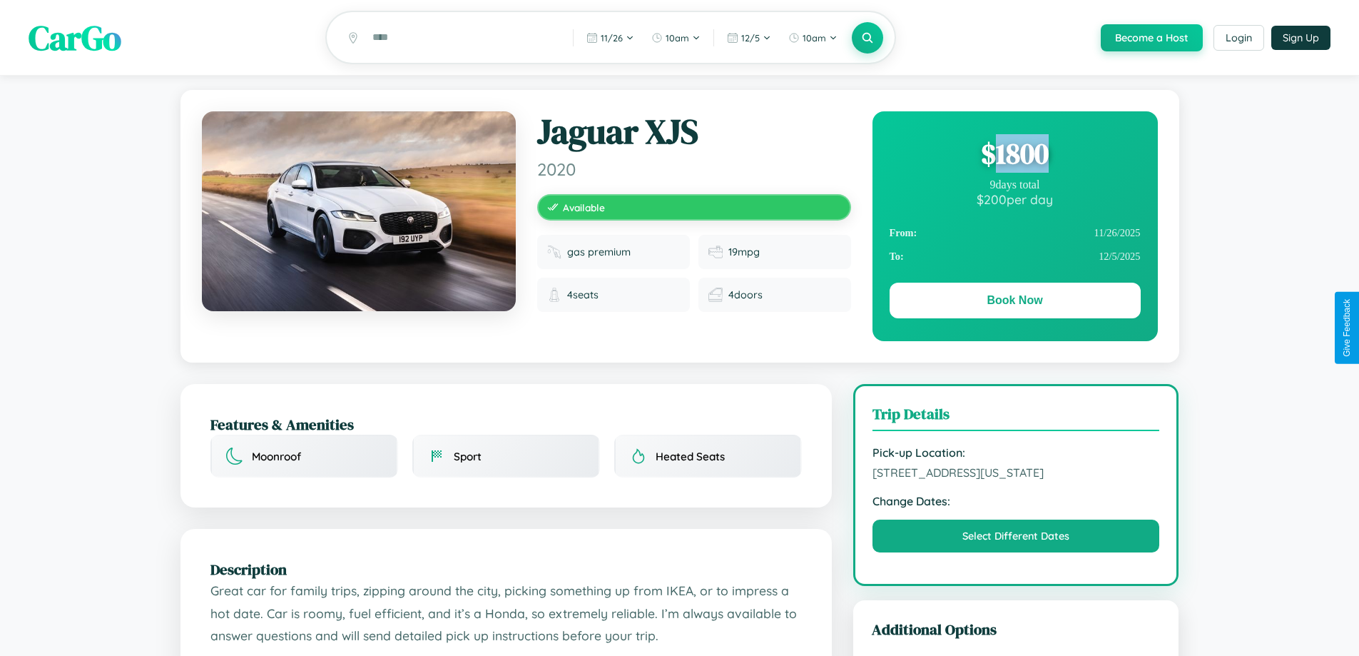
click at [1014, 156] on div "$ 1800" at bounding box center [1015, 153] width 251 height 39
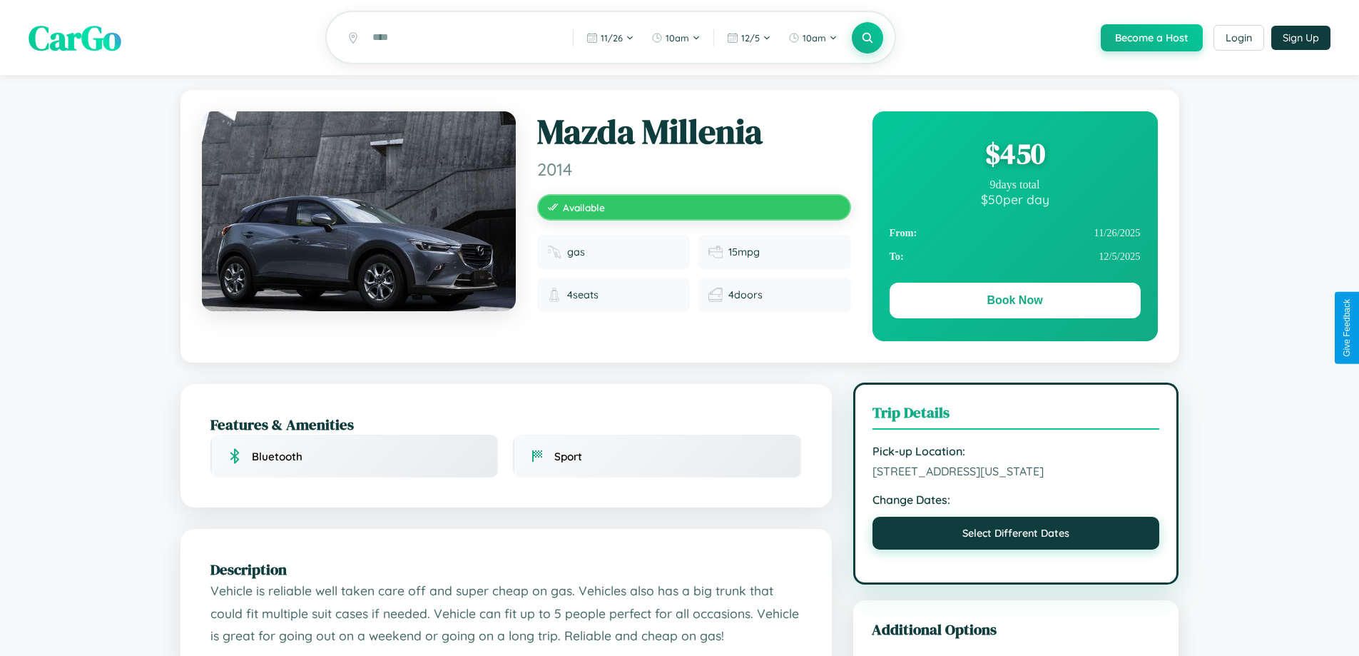
click at [1016, 535] on button "Select Different Dates" at bounding box center [1017, 533] width 288 height 33
select select "*"
select select "****"
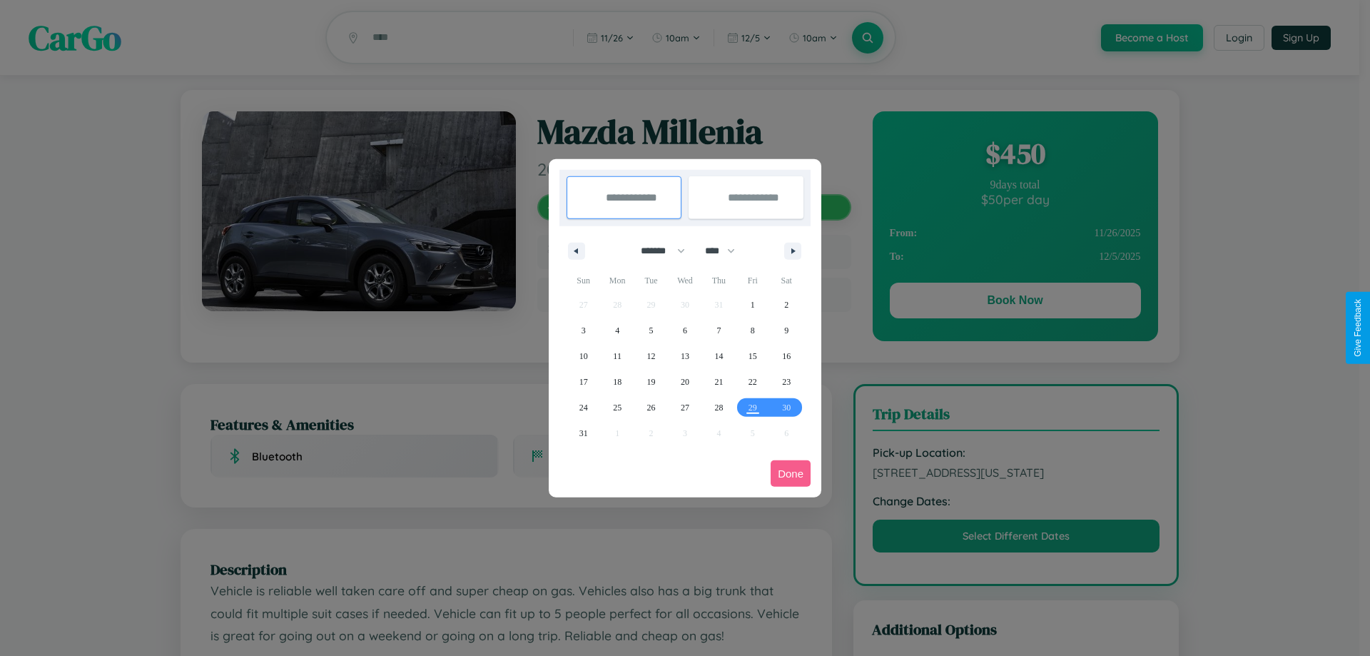
drag, startPoint x: 656, startPoint y: 250, endPoint x: 685, endPoint y: 286, distance: 45.7
click at [656, 250] on select "******* ******** ***** ***** *** **** **** ****** ********* ******* ******** **…" at bounding box center [660, 251] width 61 height 24
select select "*"
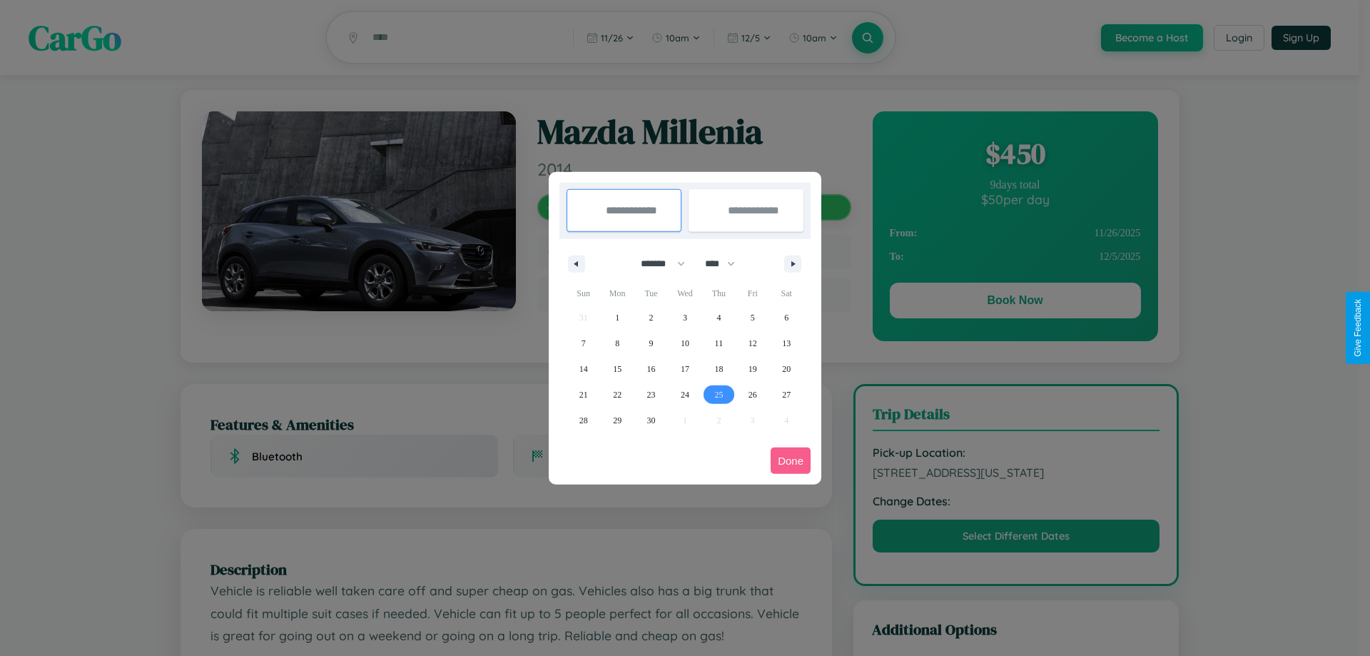
click at [718, 394] on span "25" at bounding box center [718, 395] width 9 height 26
type input "**********"
click at [793, 263] on icon "button" at bounding box center [795, 264] width 7 height 6
select select "*"
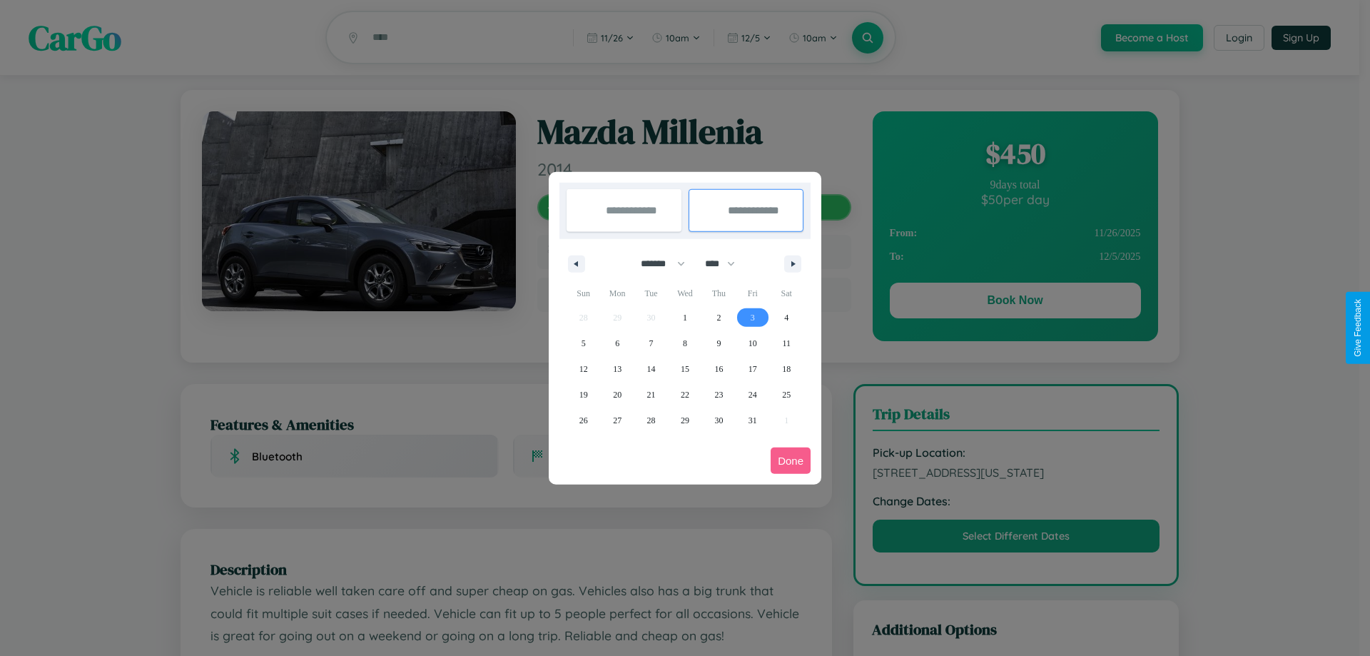
click at [752, 317] on span "3" at bounding box center [753, 318] width 4 height 26
type input "**********"
select select "*"
click at [790, 460] on button "Done" at bounding box center [790, 460] width 40 height 26
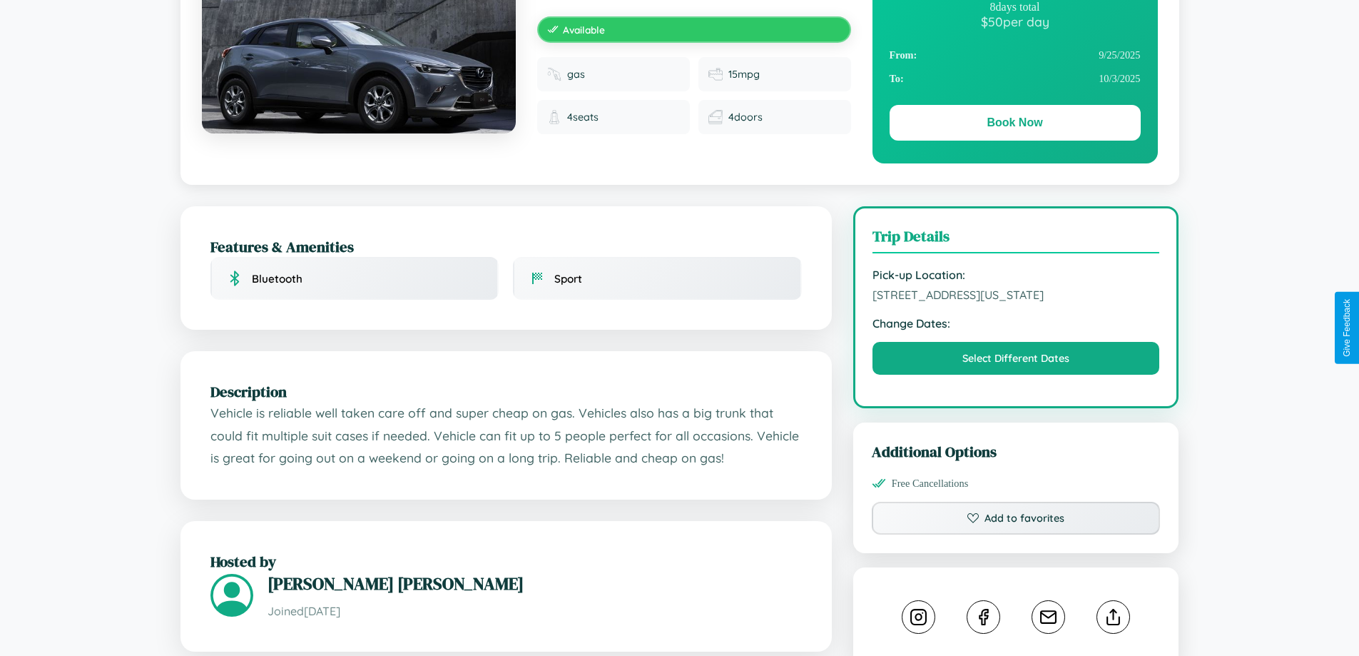
scroll to position [469, 0]
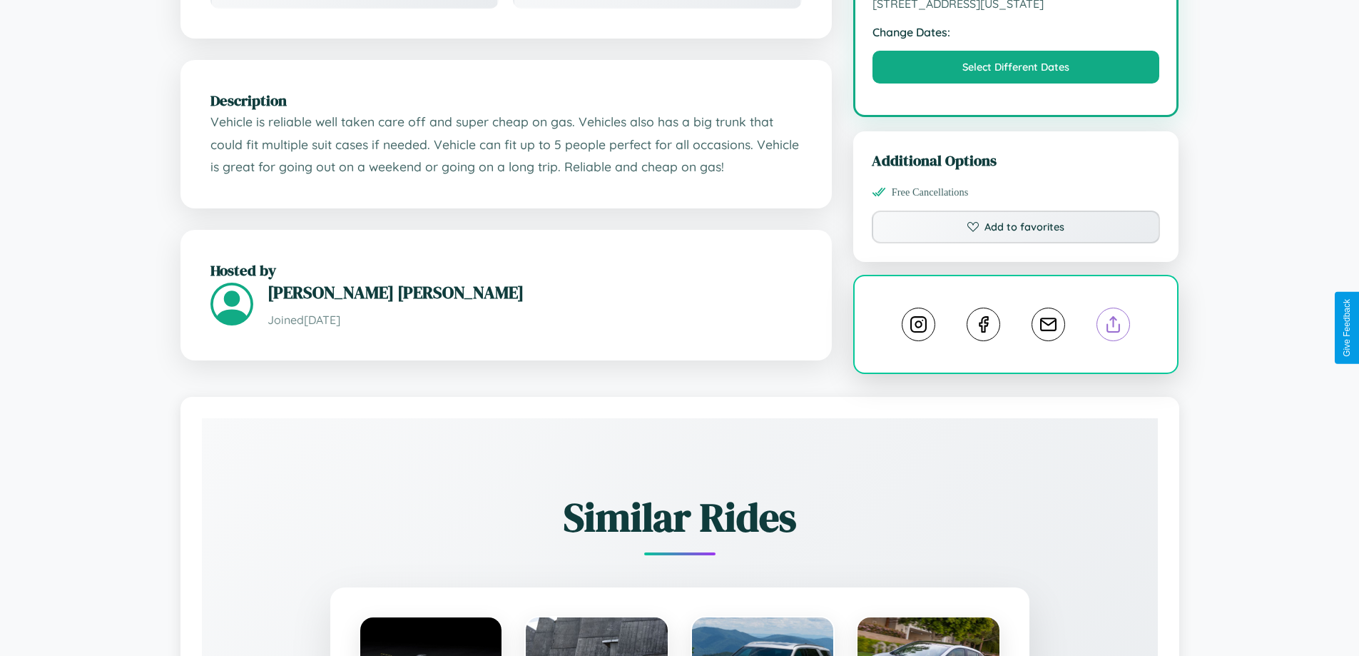
click at [1114, 326] on line at bounding box center [1114, 322] width 0 height 10
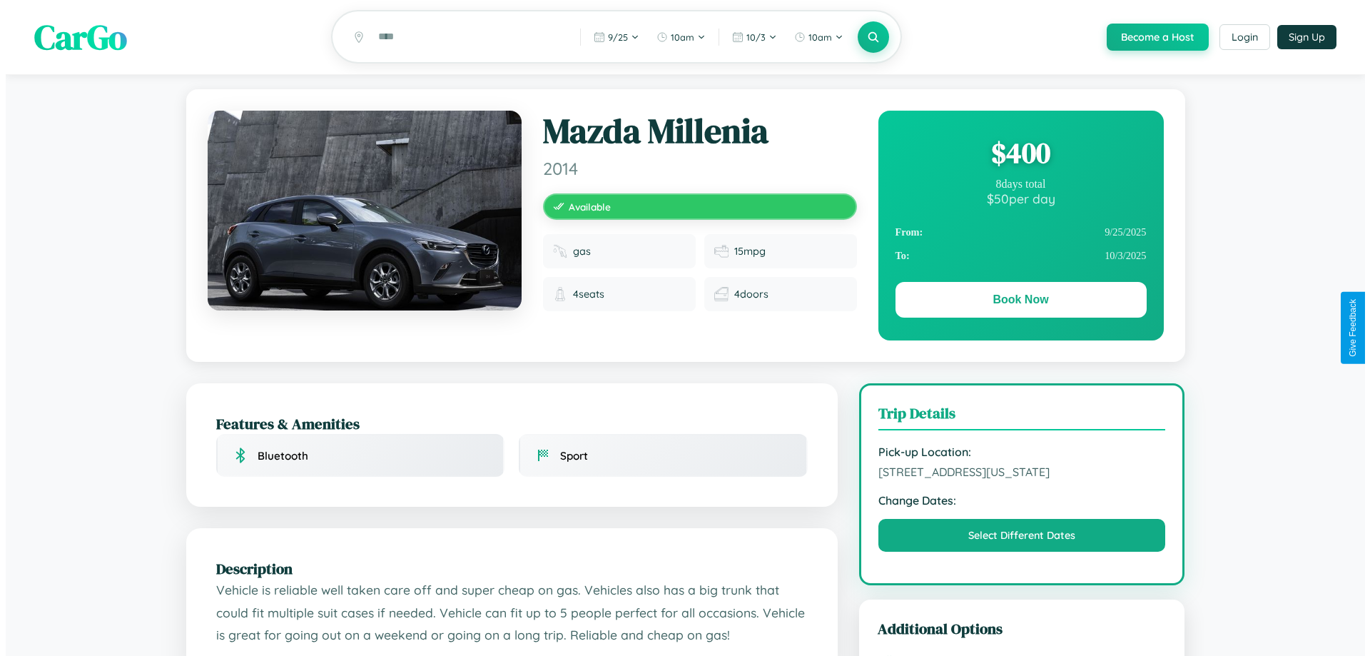
scroll to position [0, 0]
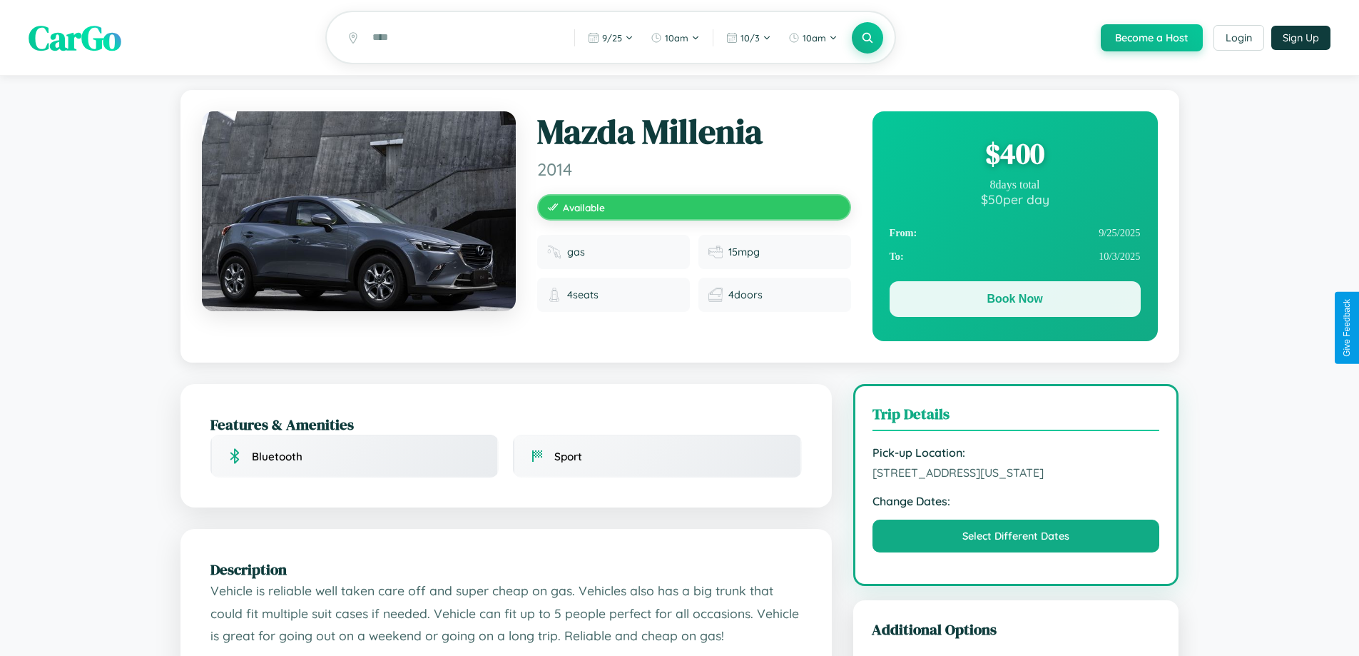
click at [1014, 301] on button "Book Now" at bounding box center [1015, 299] width 251 height 36
